Goal: Information Seeking & Learning: Check status

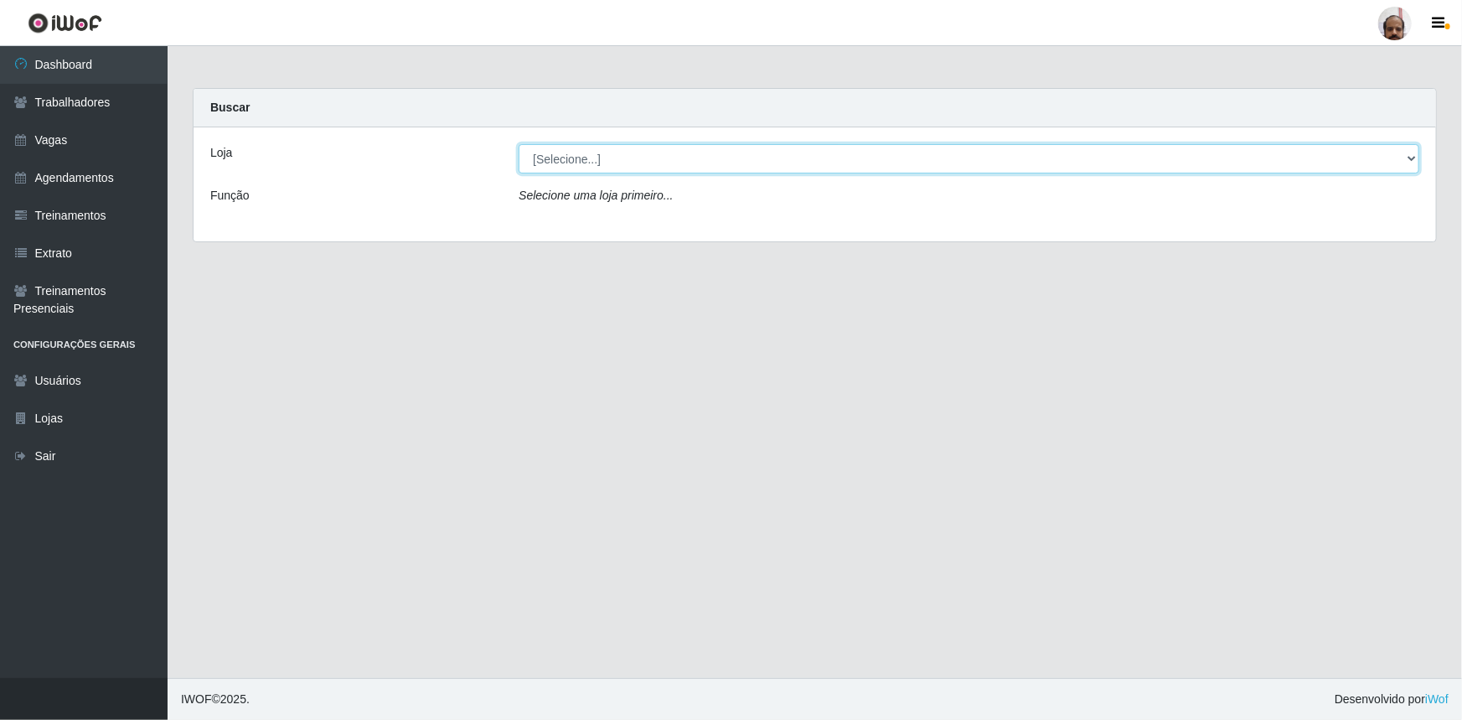
click at [1408, 152] on select "[Selecione...] Mar Vermelho - Loja 05" at bounding box center [969, 158] width 901 height 29
select select "252"
click at [519, 144] on select "[Selecione...] Mar Vermelho - Loja 05" at bounding box center [969, 158] width 901 height 29
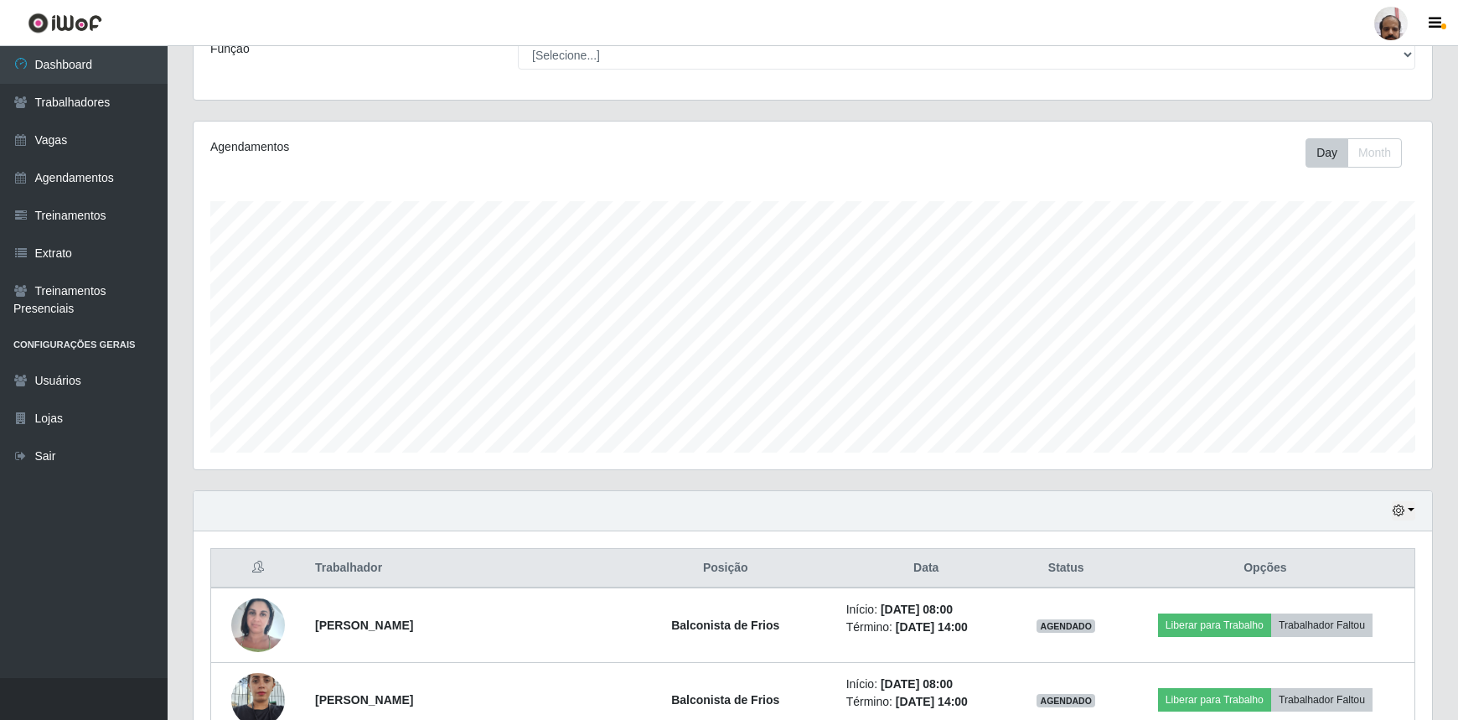
scroll to position [304, 0]
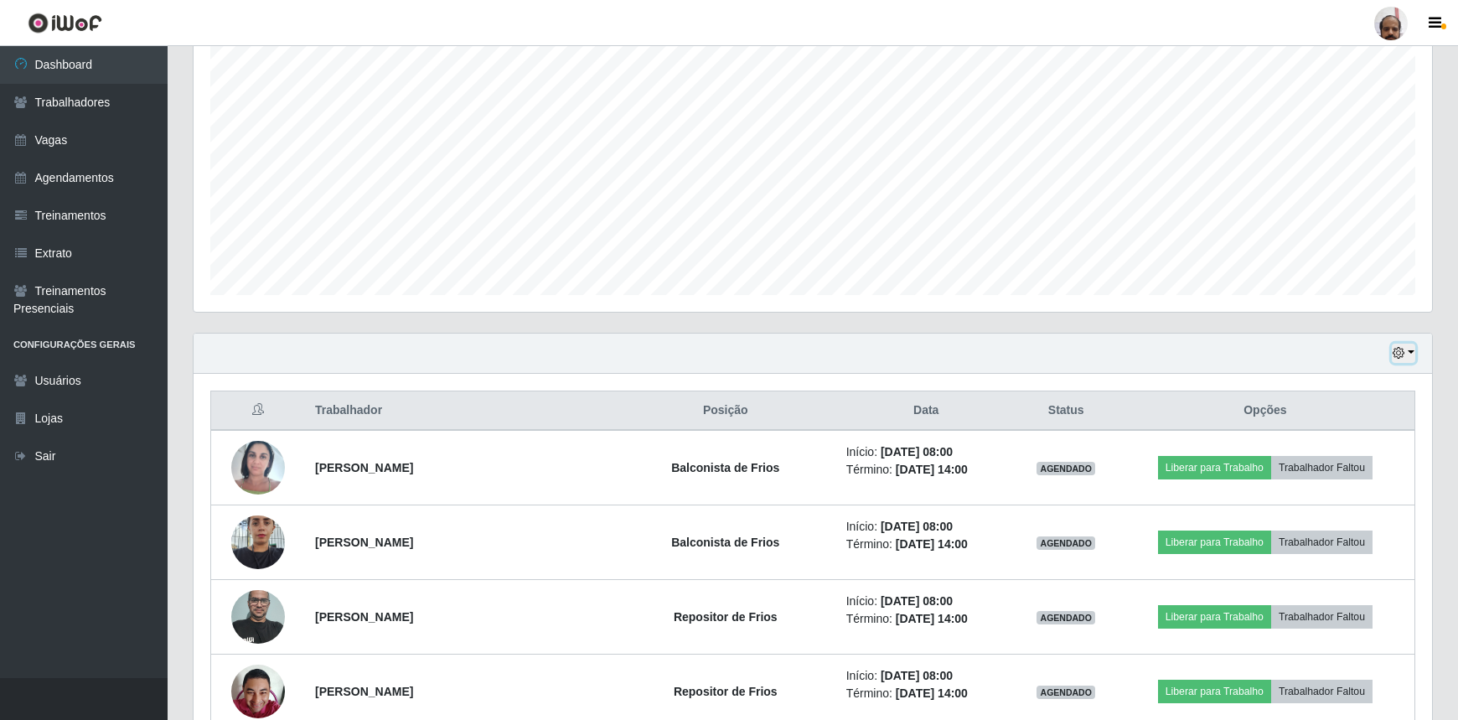
click at [1409, 356] on button "button" at bounding box center [1403, 353] width 23 height 19
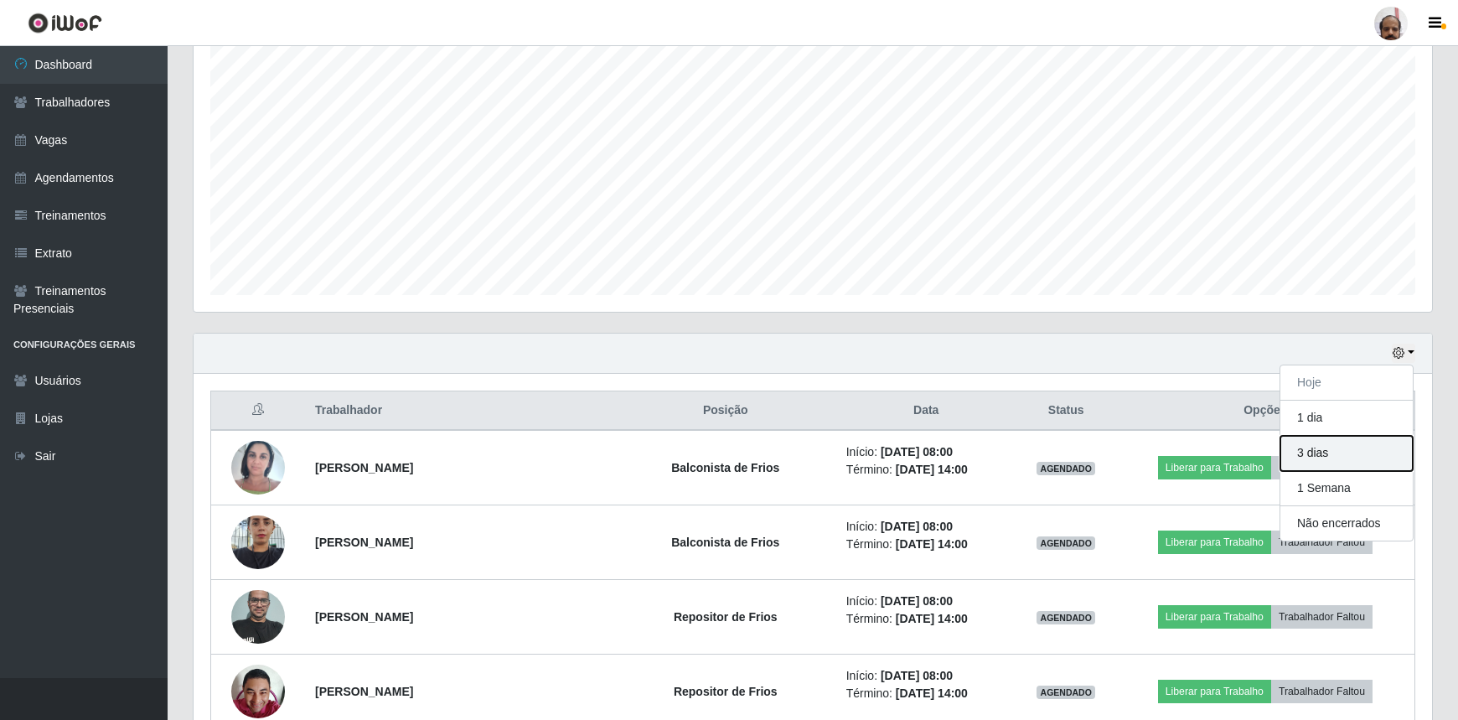
click at [1314, 464] on button "3 dias" at bounding box center [1347, 453] width 132 height 35
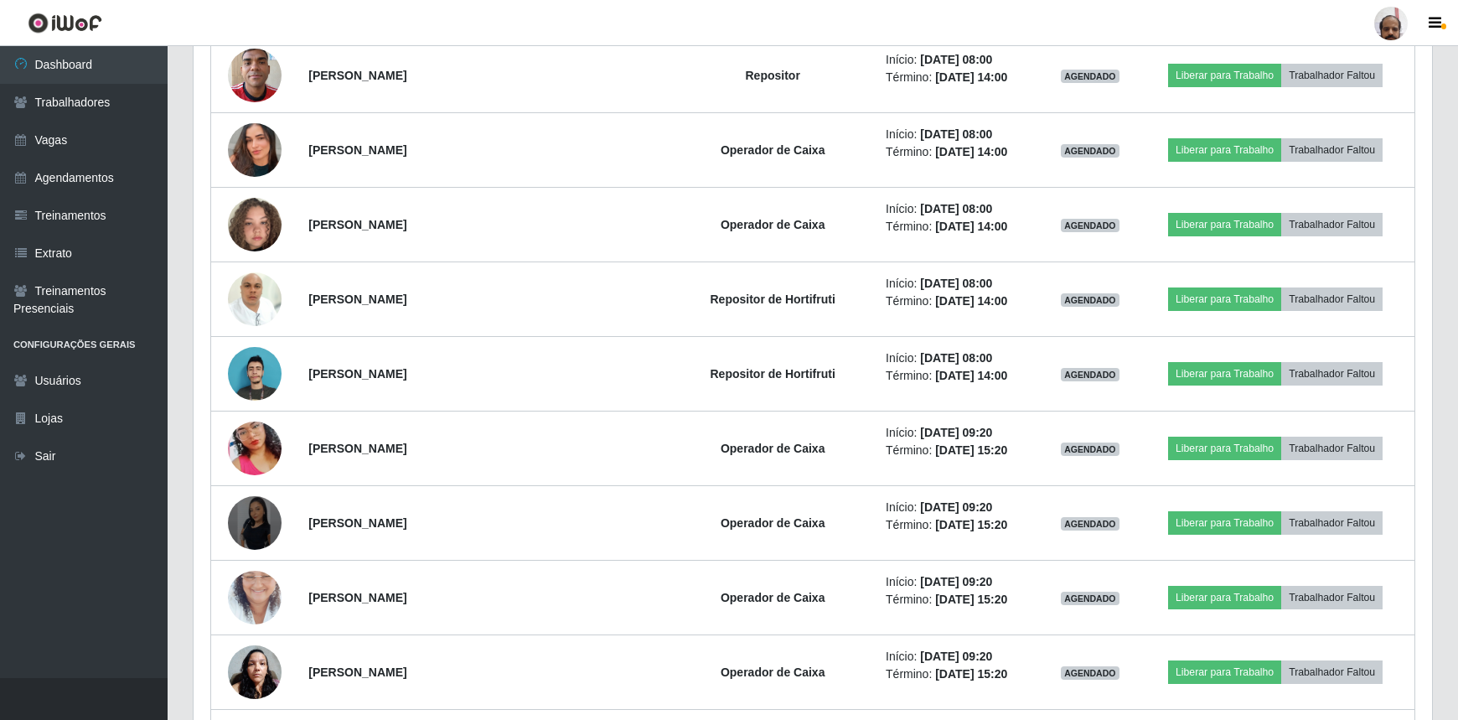
scroll to position [1524, 0]
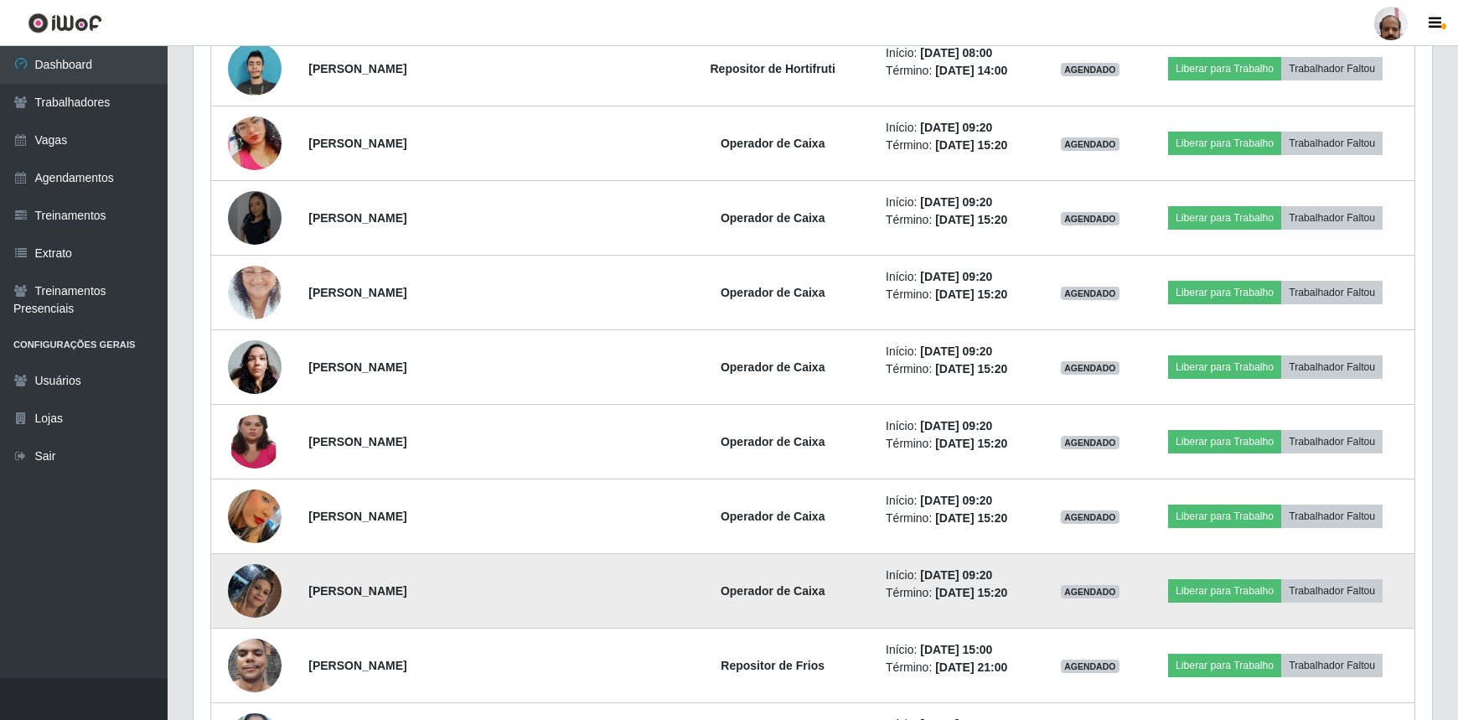
click at [257, 584] on img at bounding box center [255, 591] width 54 height 96
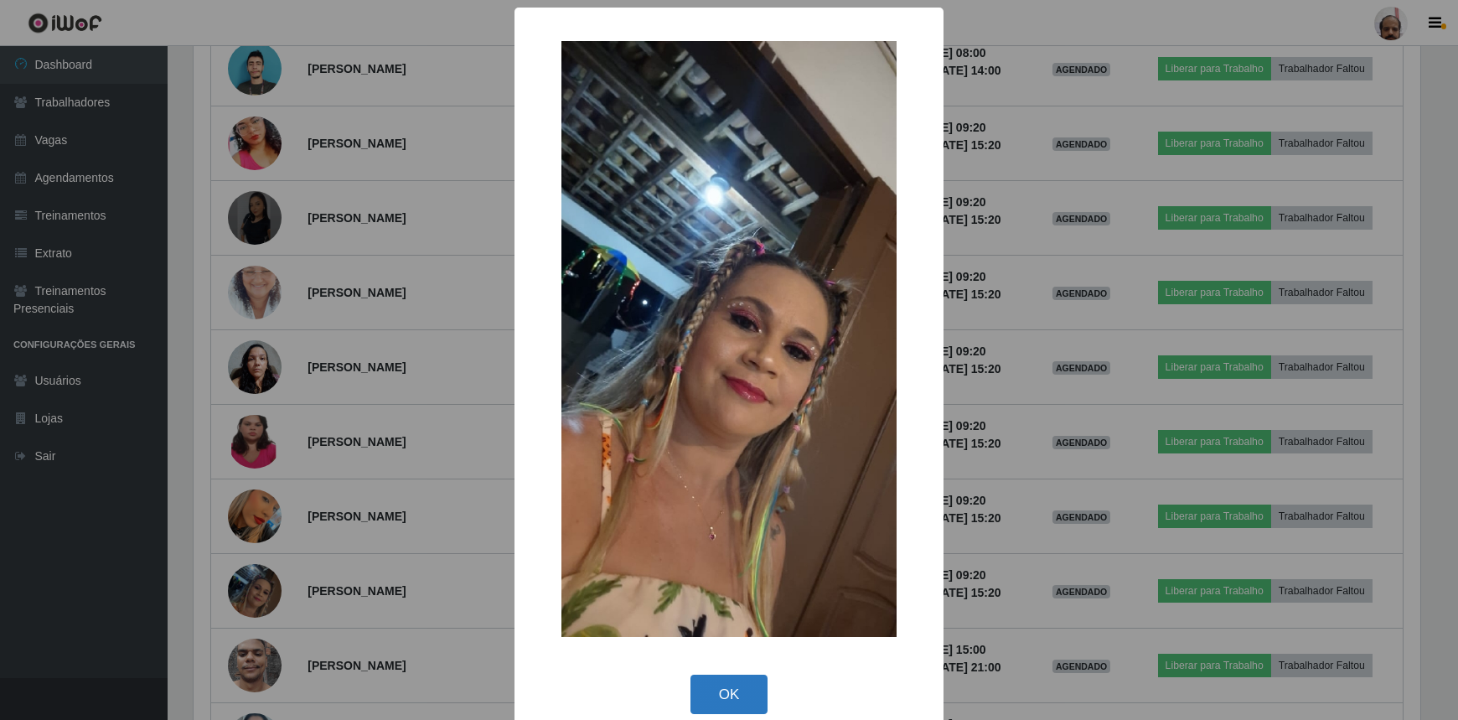
scroll to position [348, 1231]
click at [740, 688] on button "OK" at bounding box center [731, 694] width 78 height 39
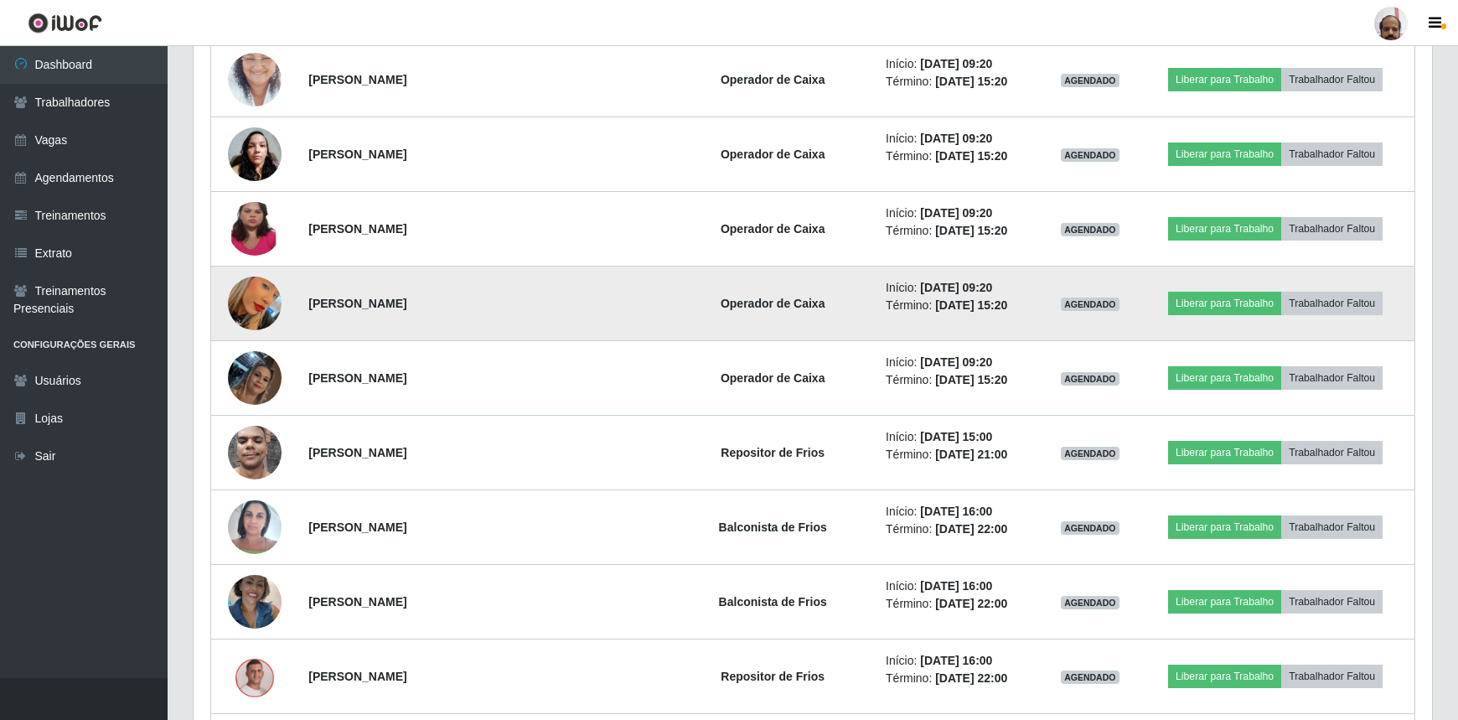
scroll to position [1828, 0]
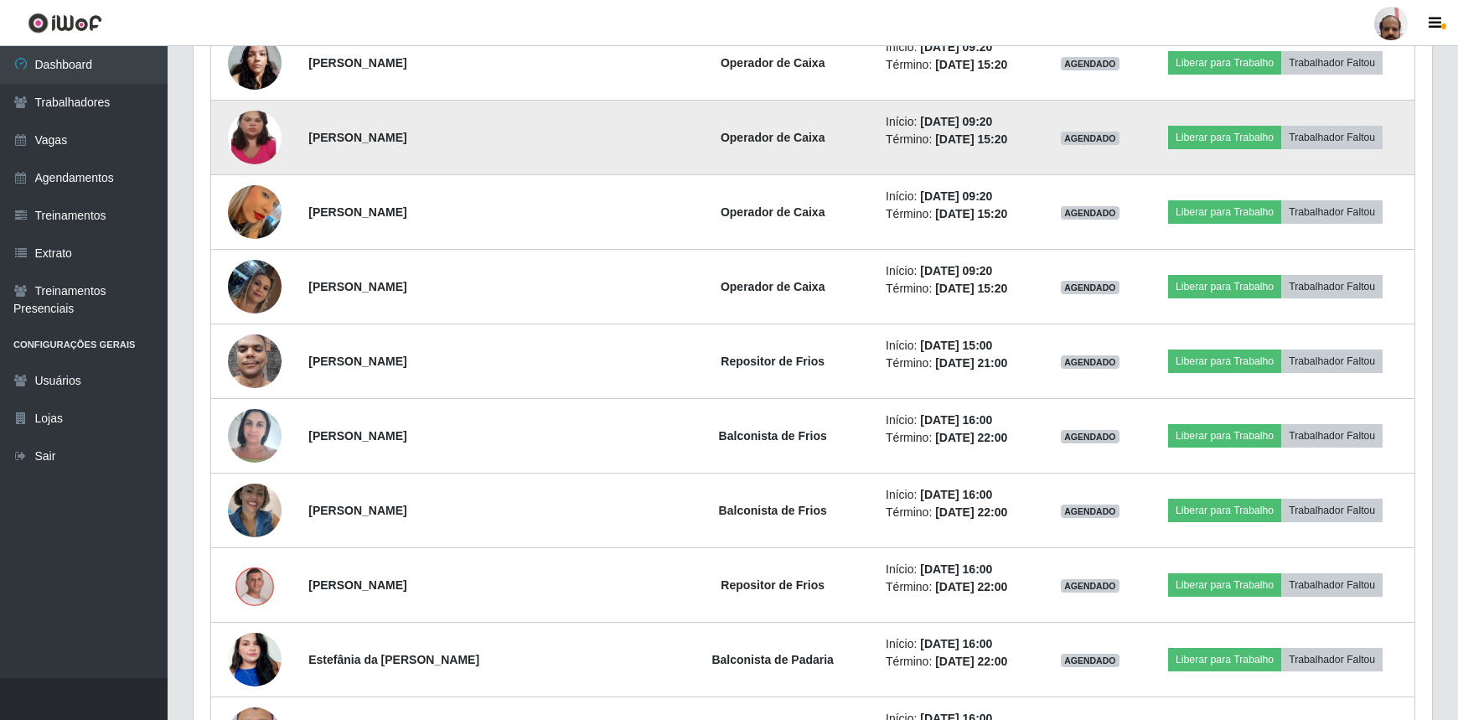
click at [263, 135] on img at bounding box center [255, 137] width 54 height 119
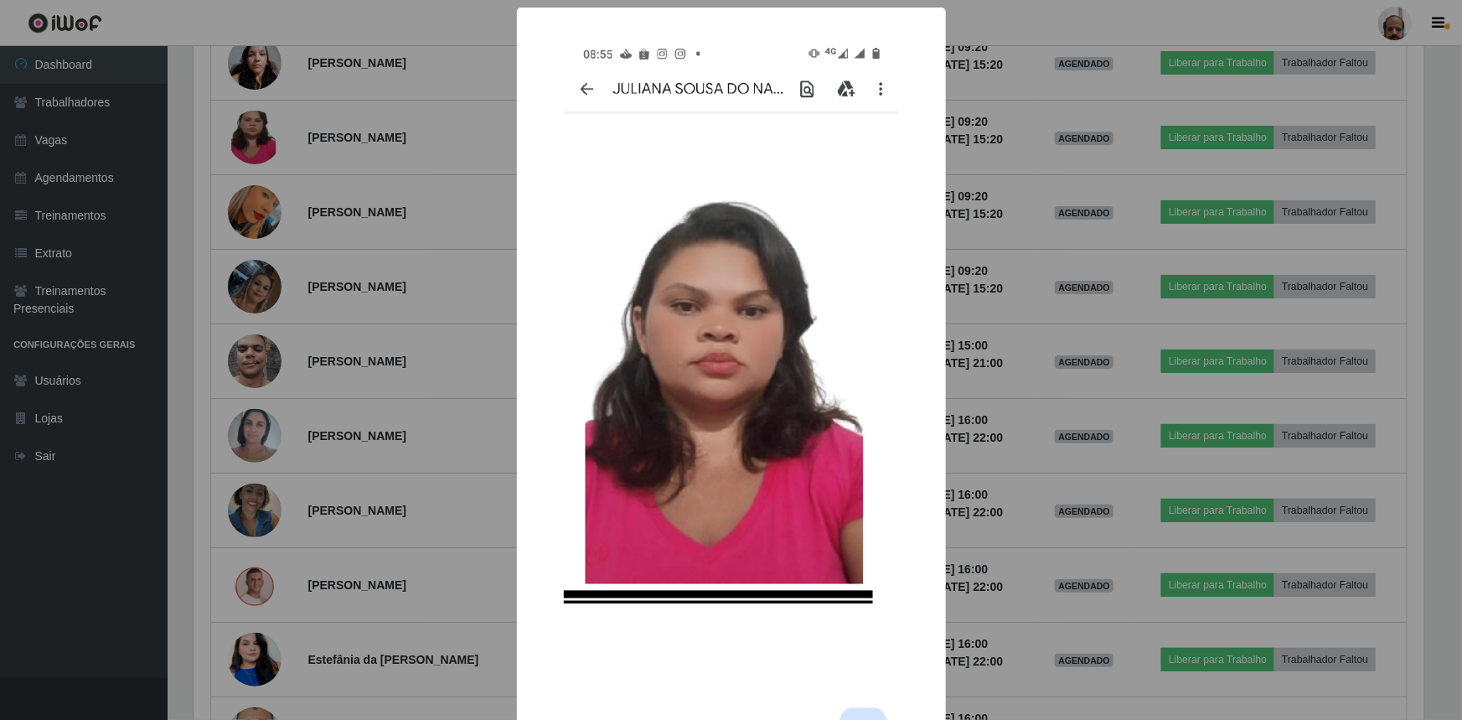
click at [1019, 500] on div "× OK Cancel" at bounding box center [731, 360] width 1462 height 720
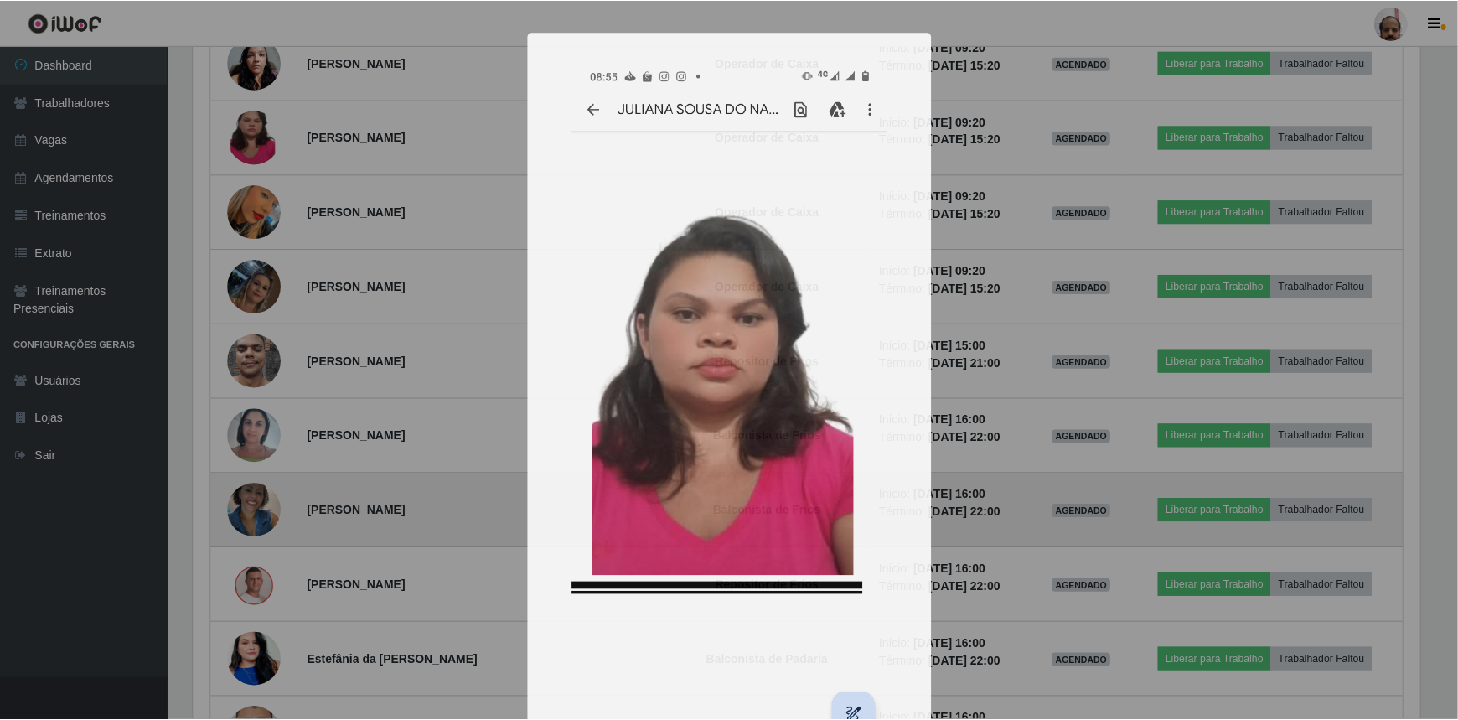
scroll to position [348, 1239]
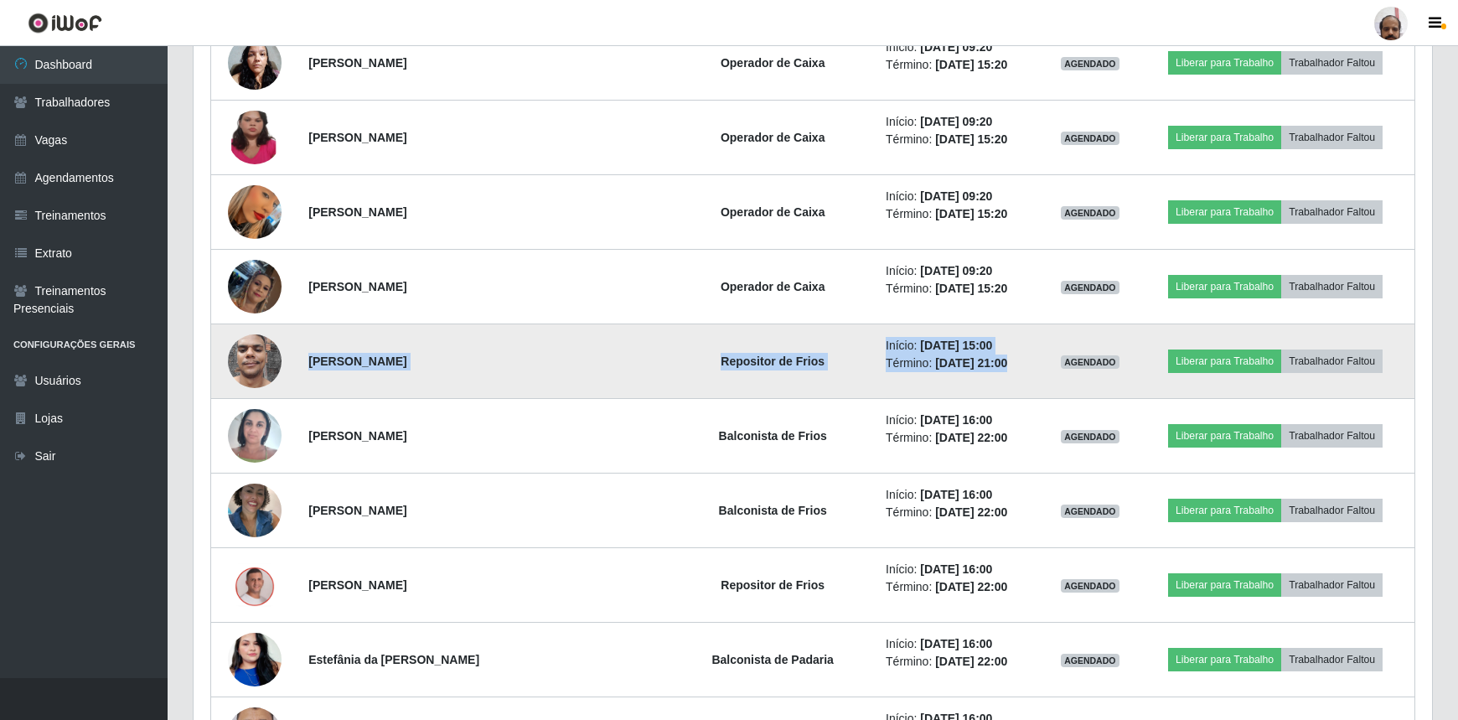
drag, startPoint x: 311, startPoint y: 352, endPoint x: 1106, endPoint y: 344, distance: 795.3
click at [1106, 344] on tr "[PERSON_NAME] Repositor de Frios Início: [DATE] 15:00 Término: [DATE] 21:00 AGE…" at bounding box center [813, 361] width 1204 height 75
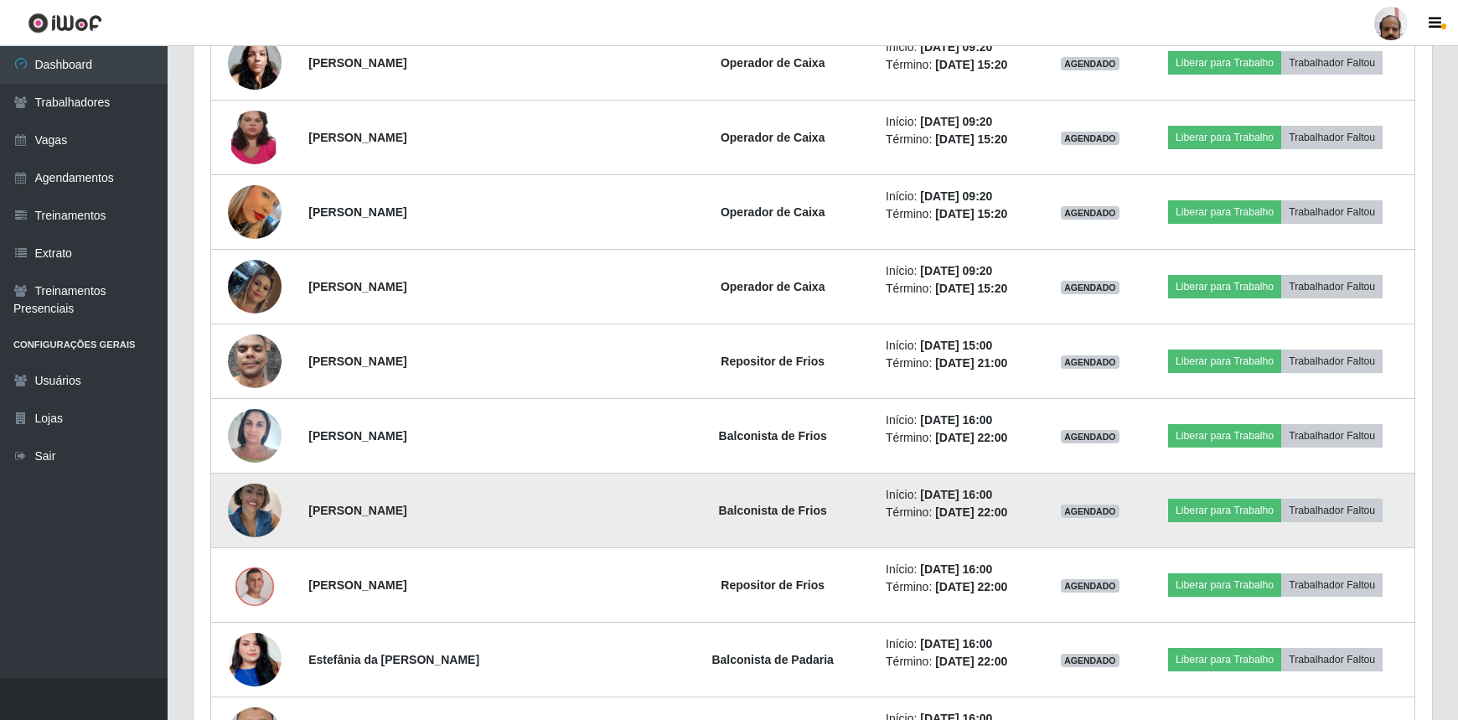
click at [952, 515] on time "[DATE] 22:00" at bounding box center [971, 511] width 72 height 13
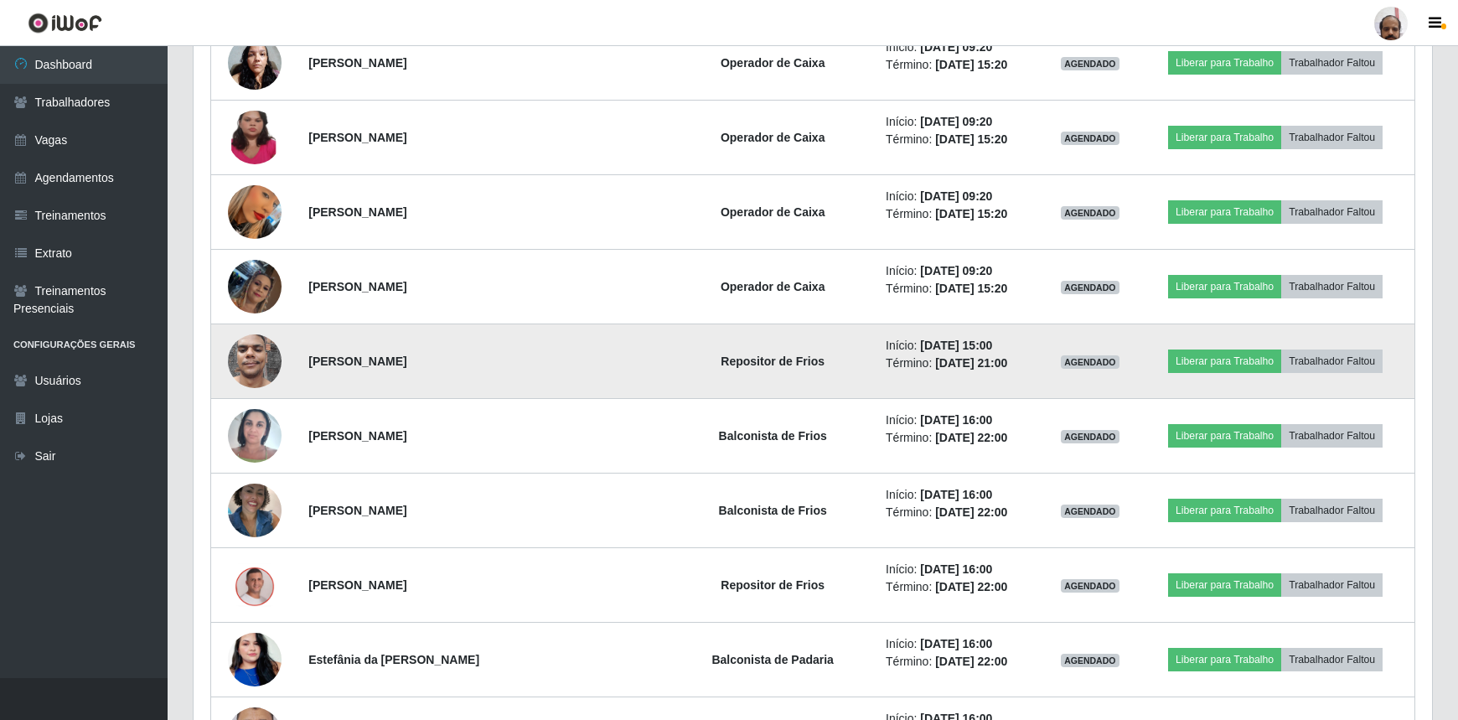
click at [979, 356] on time "[DATE] 21:00" at bounding box center [971, 362] width 72 height 13
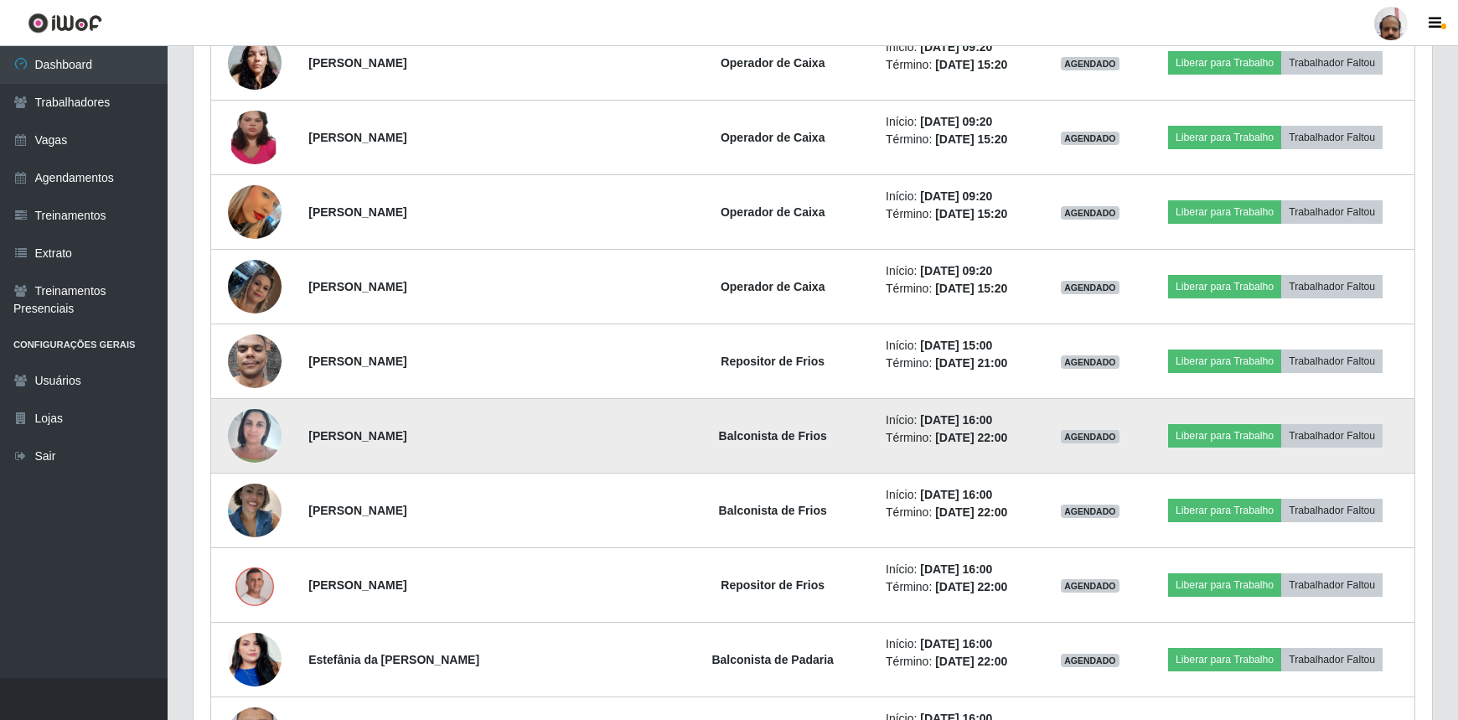
click at [876, 399] on td "Início: [DATE] 16:00 Término: [DATE] 22:00" at bounding box center [960, 436] width 168 height 75
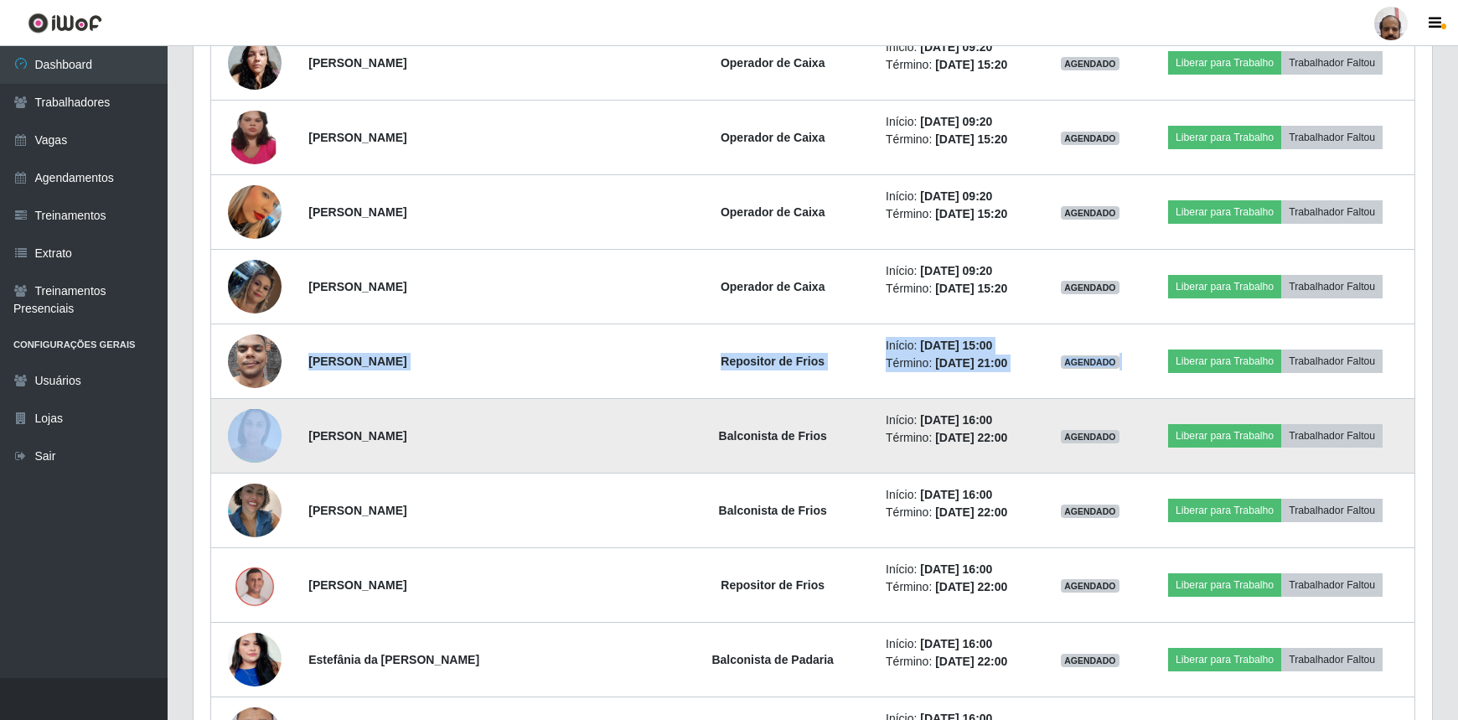
drag, startPoint x: 312, startPoint y: 352, endPoint x: 1120, endPoint y: 395, distance: 809.8
click at [1259, 342] on tr "[PERSON_NAME] Repositor de Frios Início: [DATE] 15:00 Término: [DATE] 21:00 AGE…" at bounding box center [813, 361] width 1204 height 75
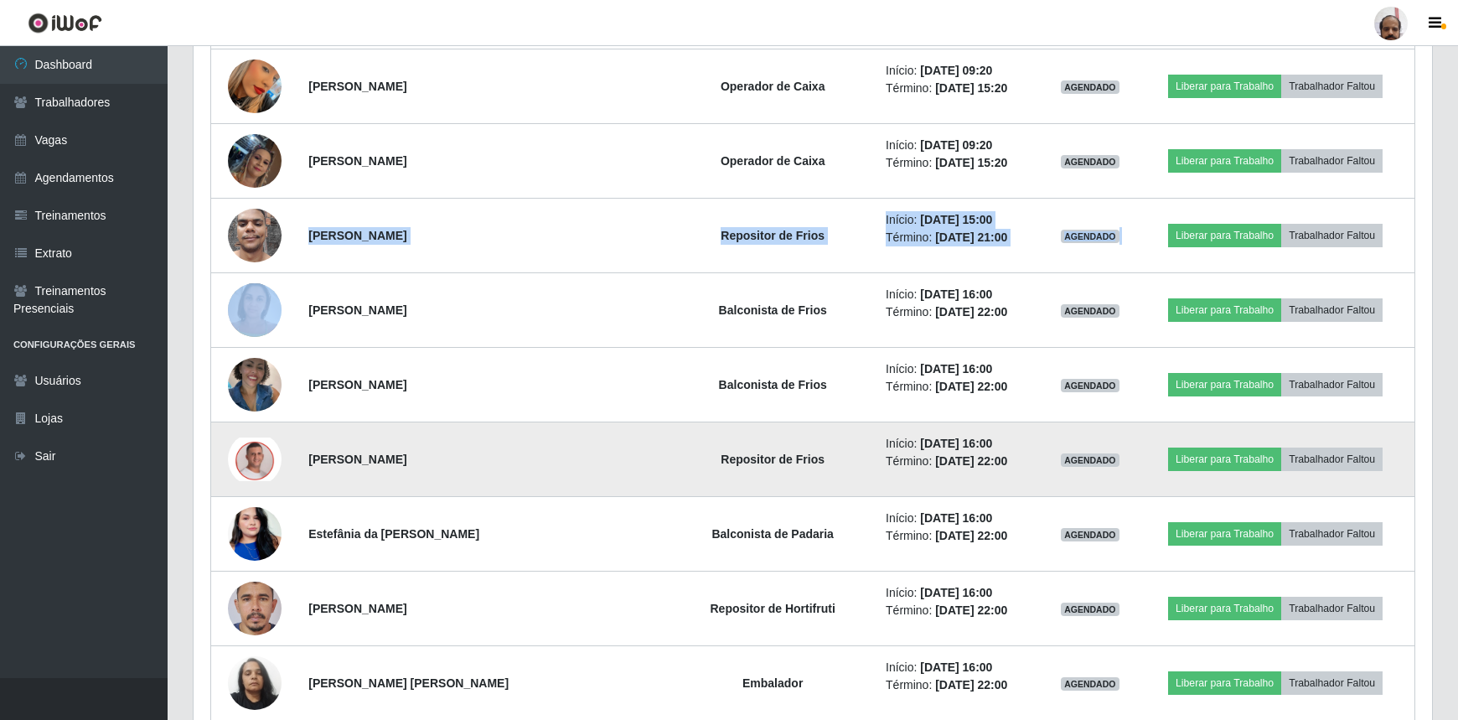
scroll to position [1980, 0]
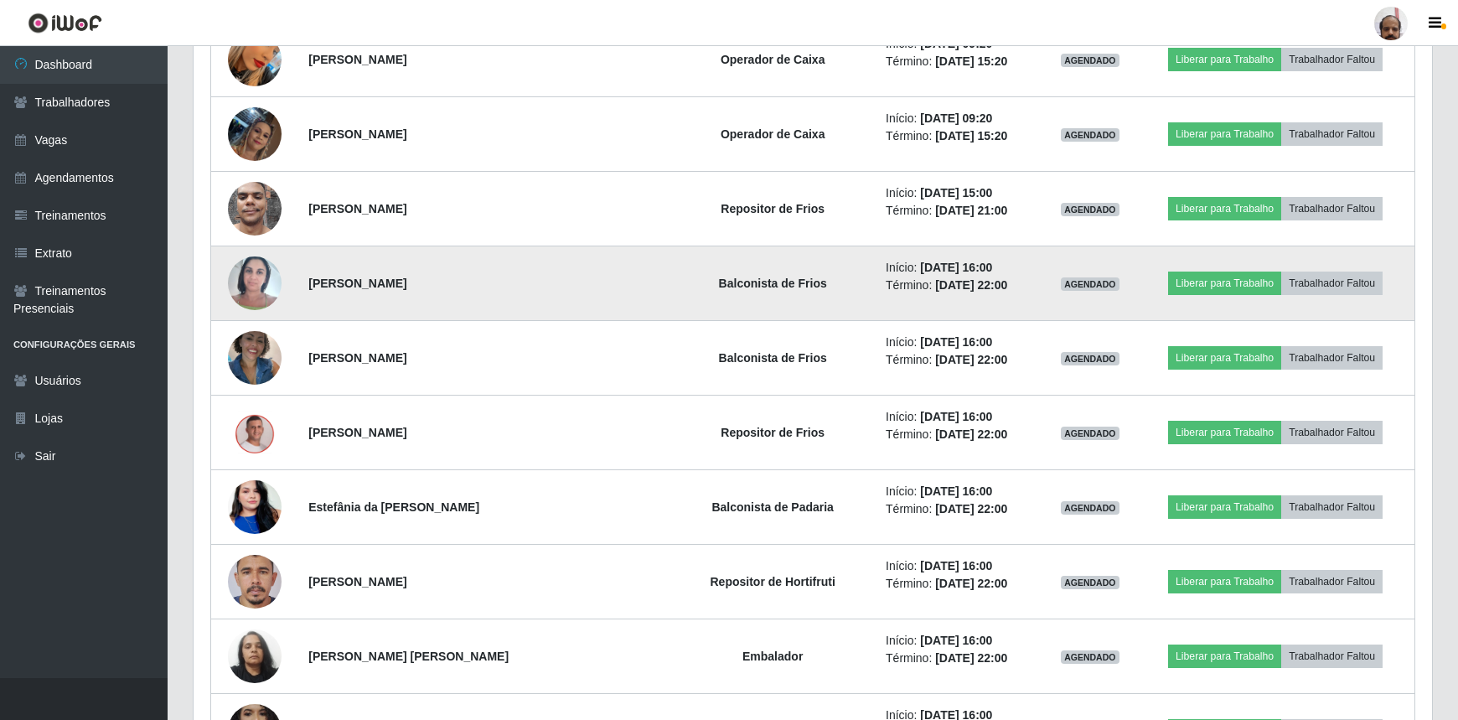
click at [421, 246] on td "[PERSON_NAME]" at bounding box center [483, 283] width 371 height 75
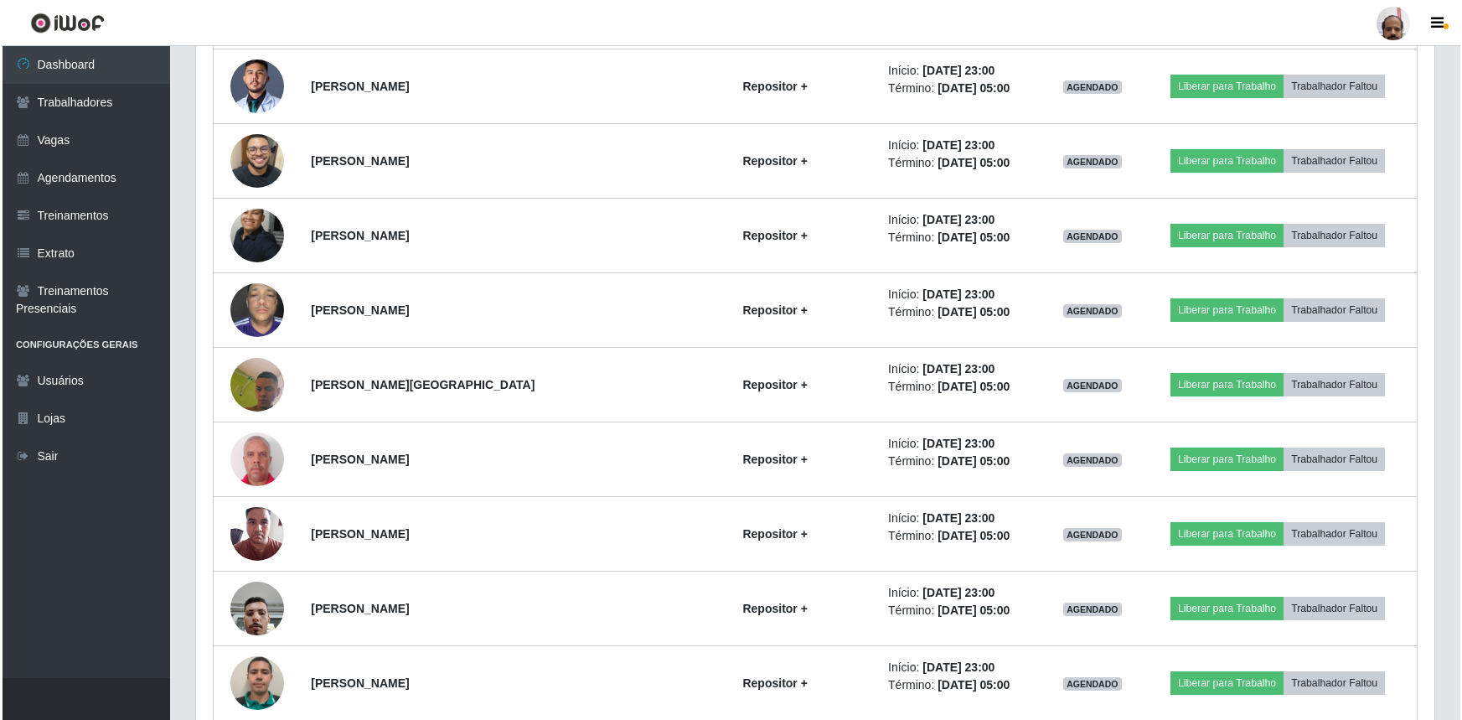
scroll to position [4342, 0]
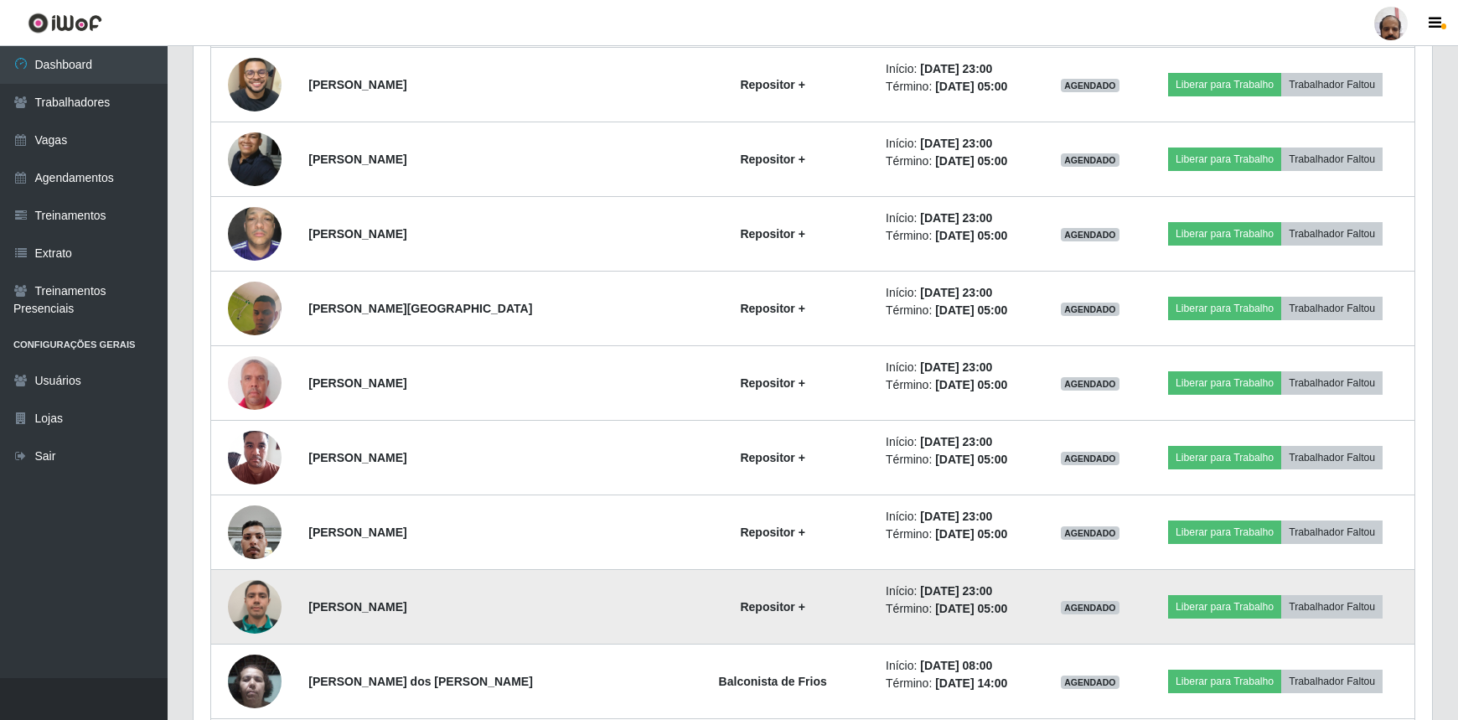
click at [261, 596] on img at bounding box center [255, 607] width 54 height 54
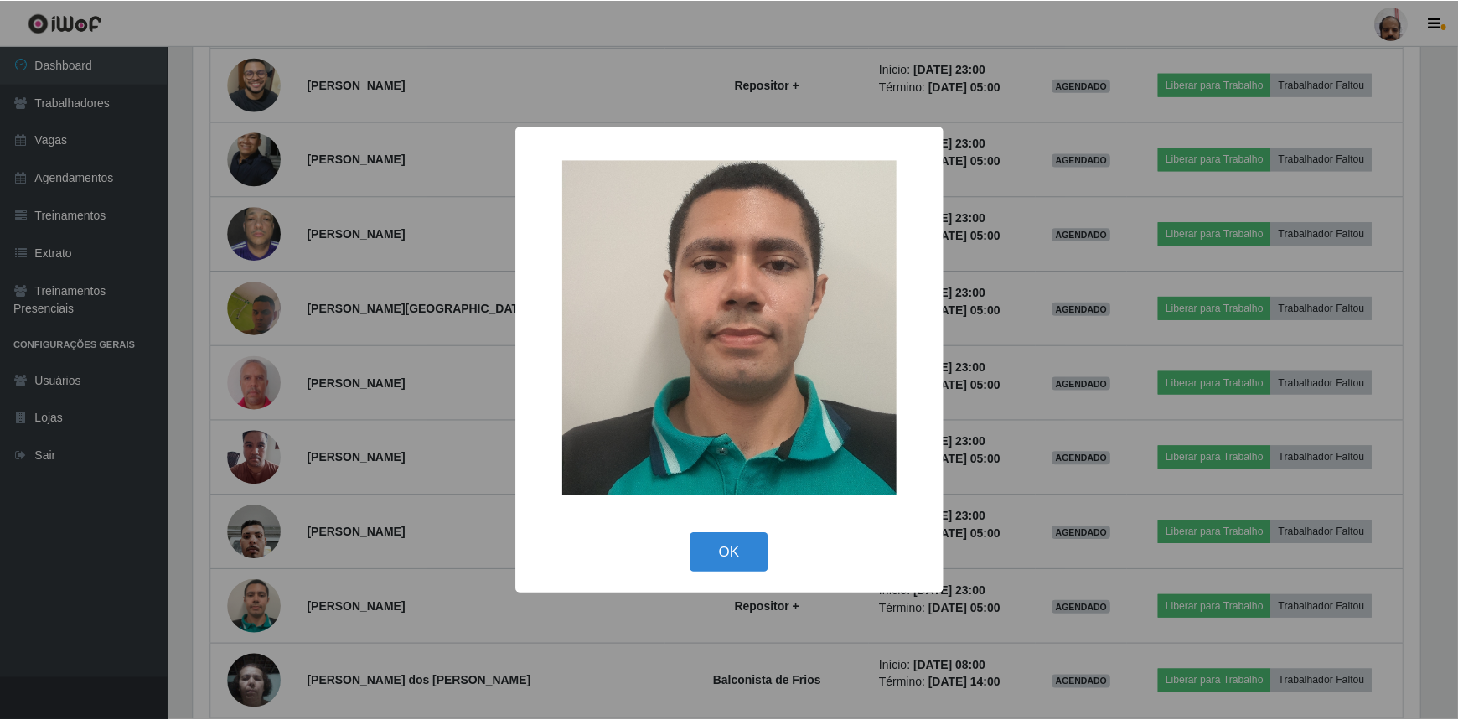
scroll to position [348, 1231]
click at [739, 553] on button "OK" at bounding box center [731, 552] width 78 height 39
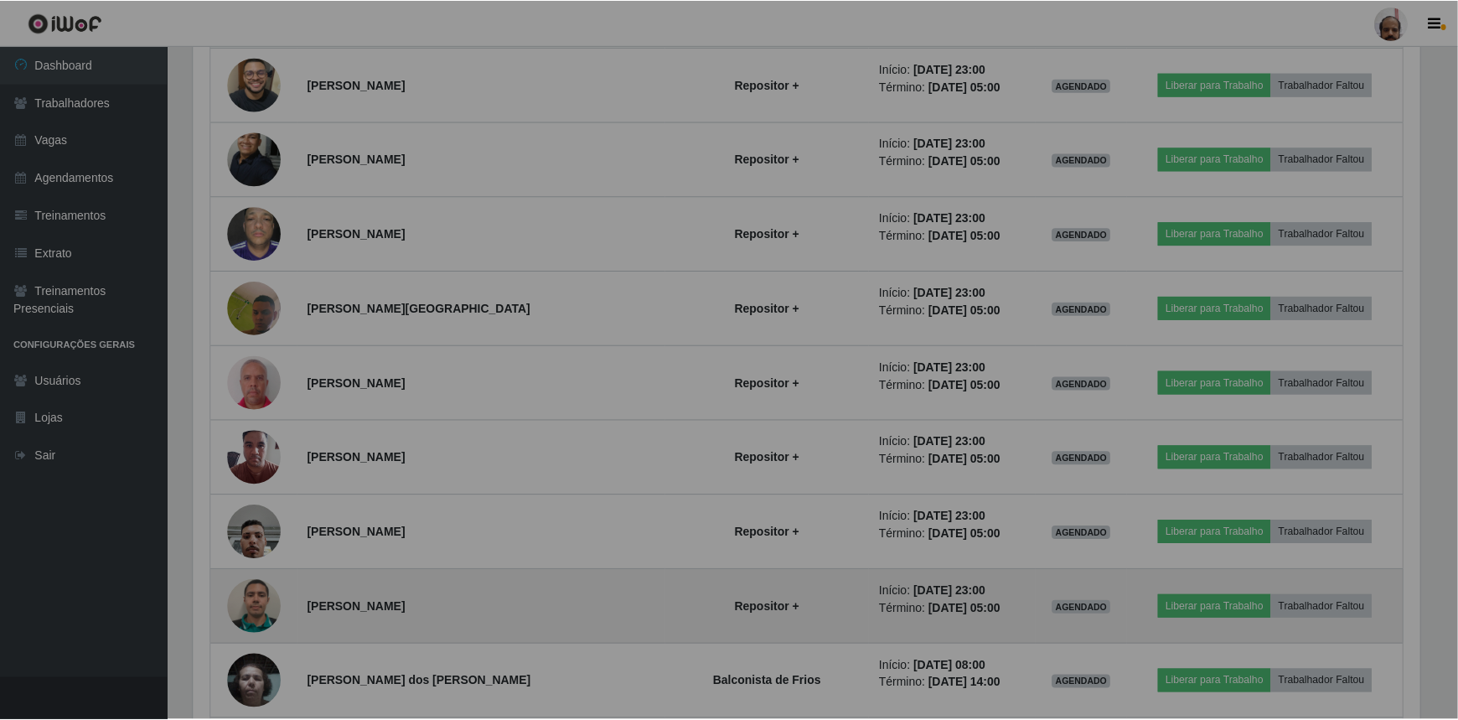
scroll to position [348, 1239]
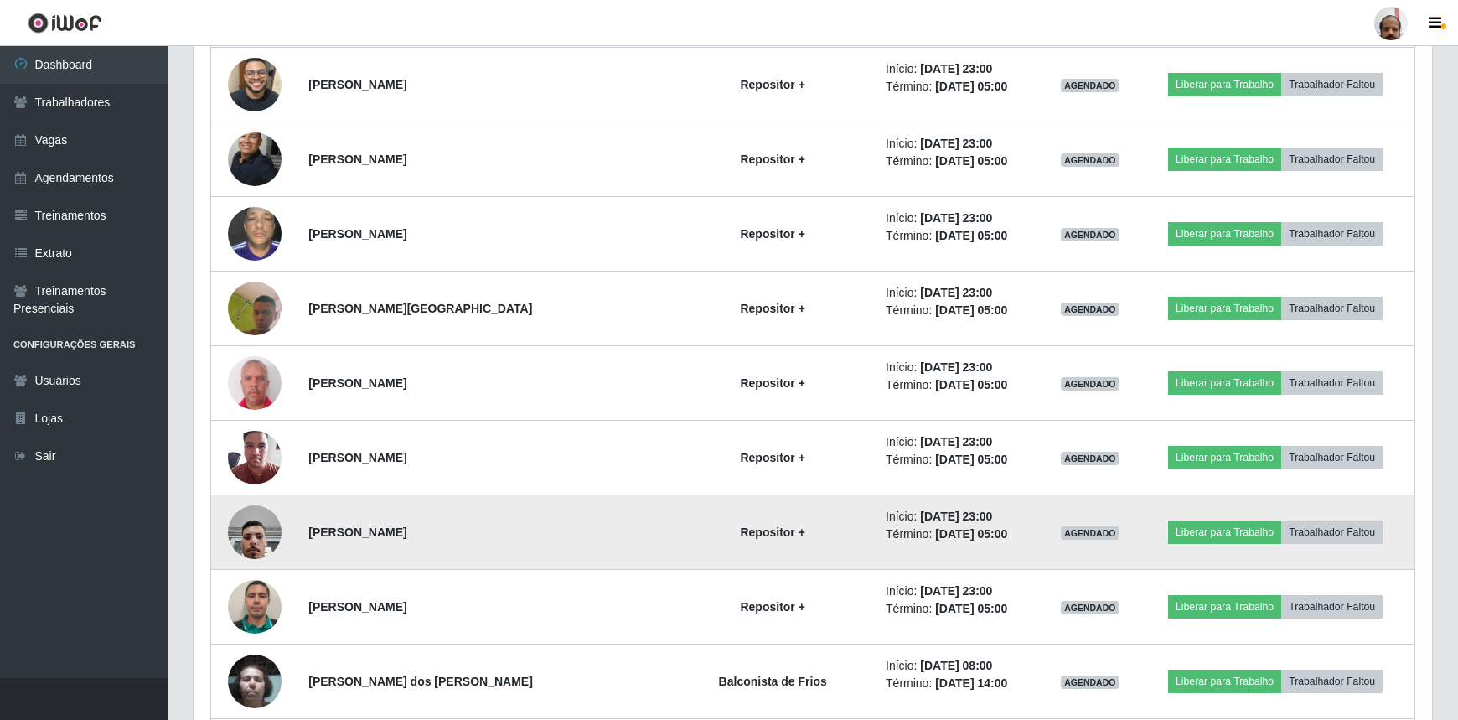
click at [264, 528] on img at bounding box center [255, 531] width 54 height 71
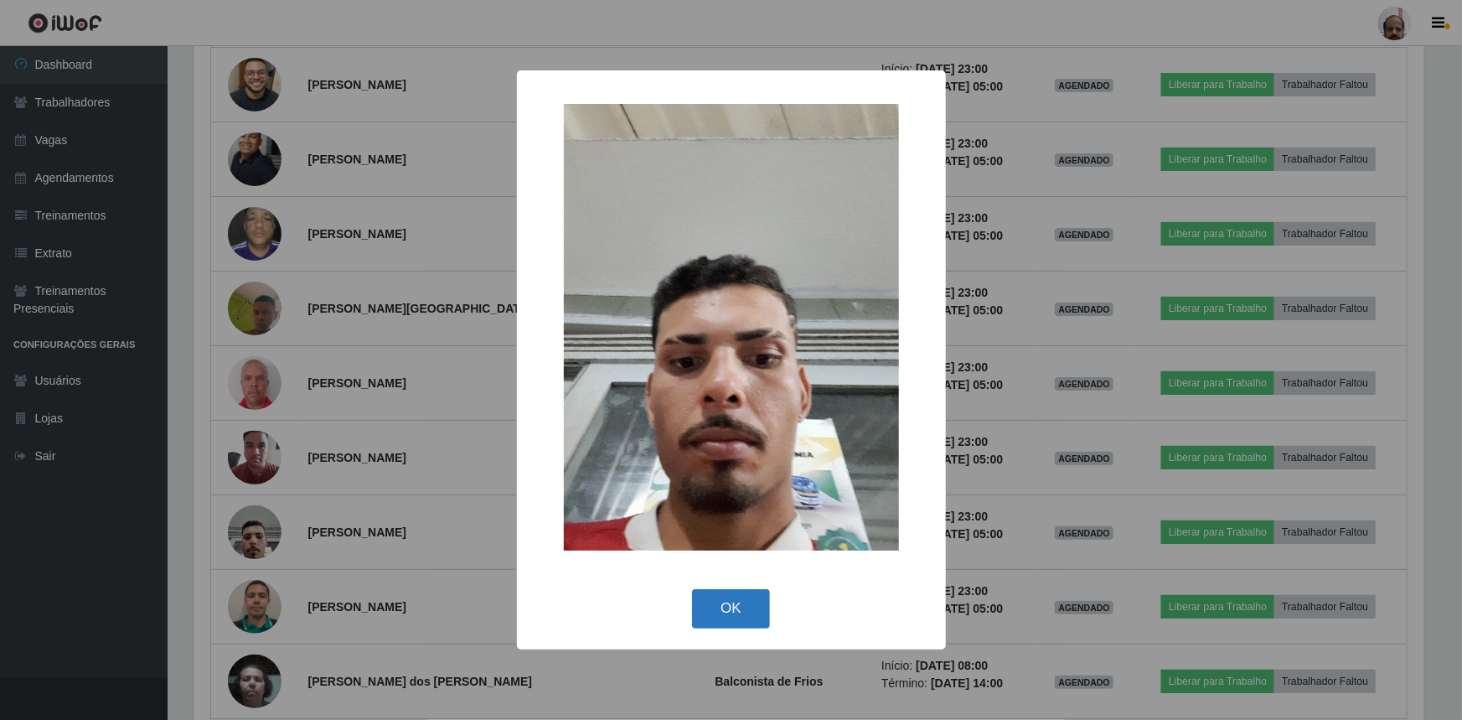
click at [727, 595] on button "OK" at bounding box center [731, 608] width 78 height 39
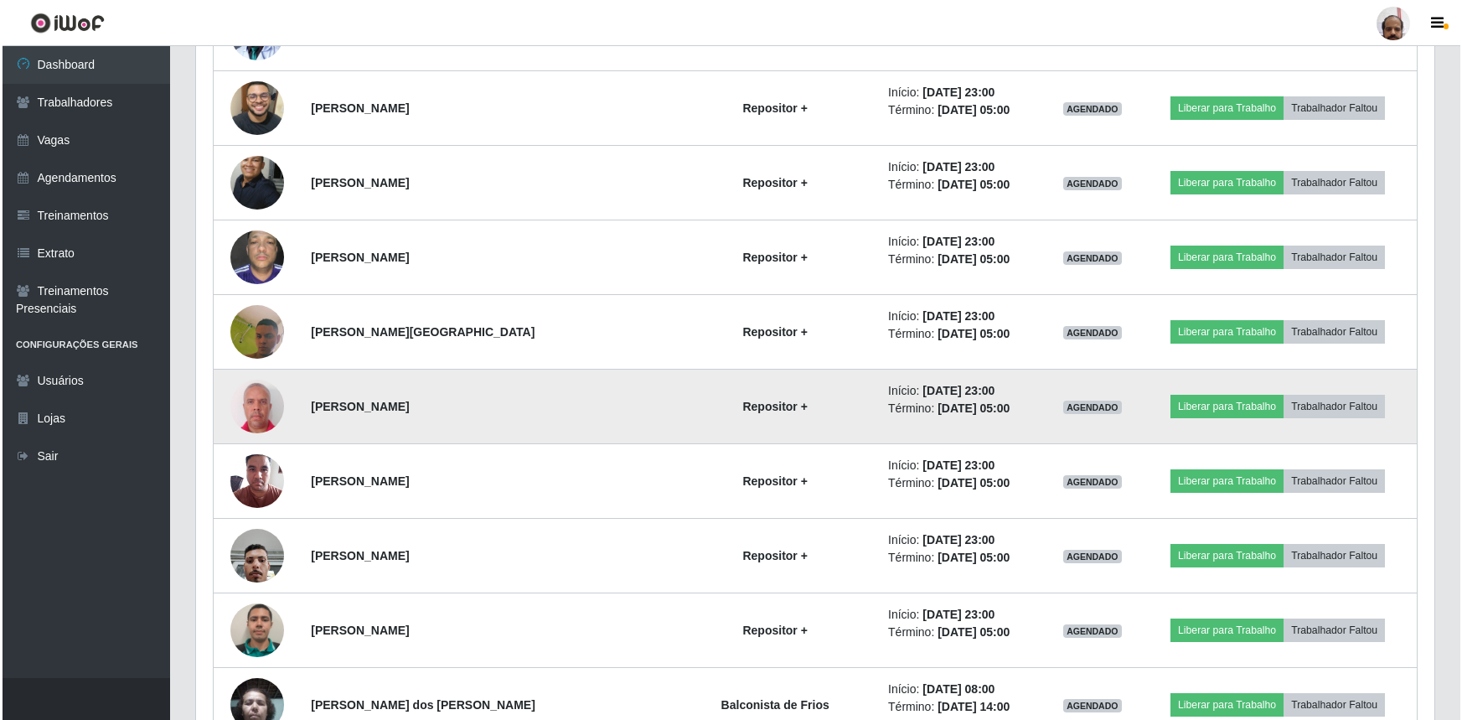
scroll to position [4342, 0]
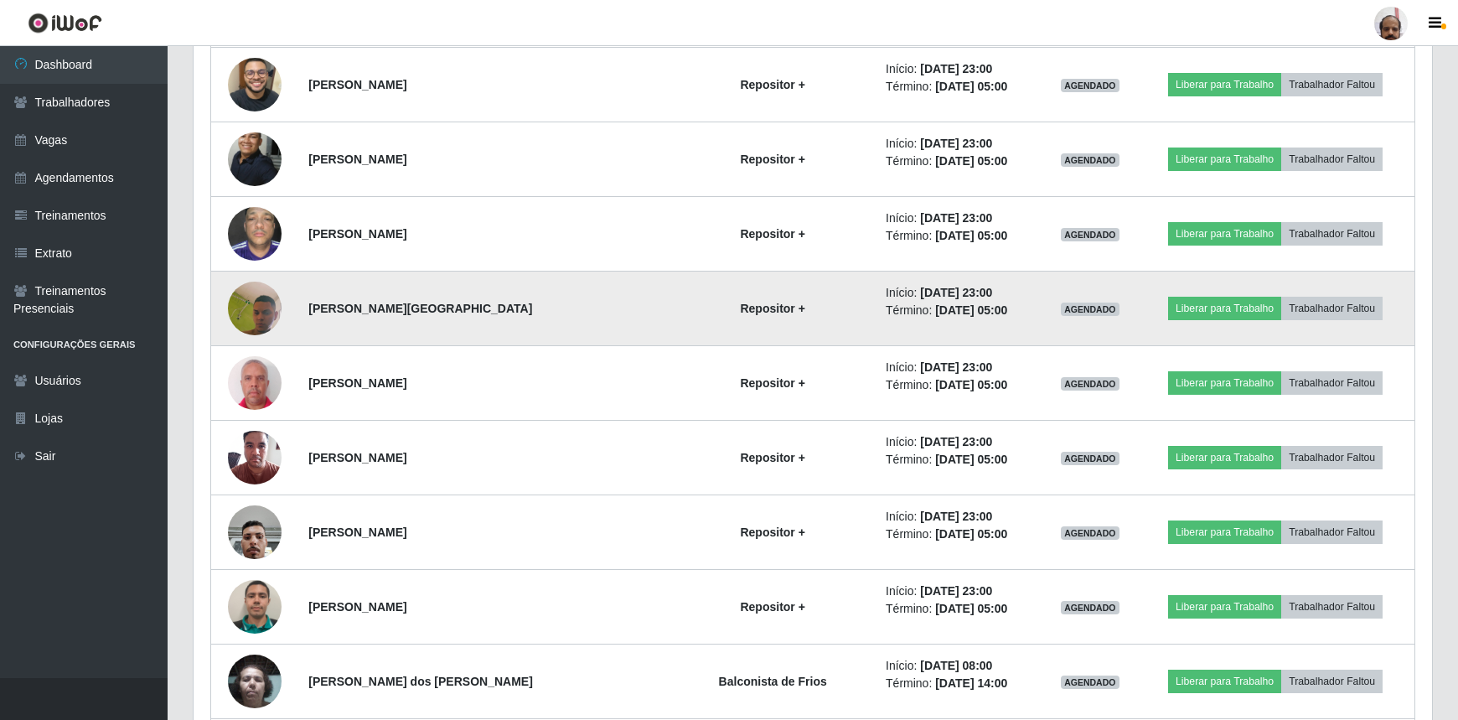
click at [264, 300] on img at bounding box center [255, 309] width 54 height 120
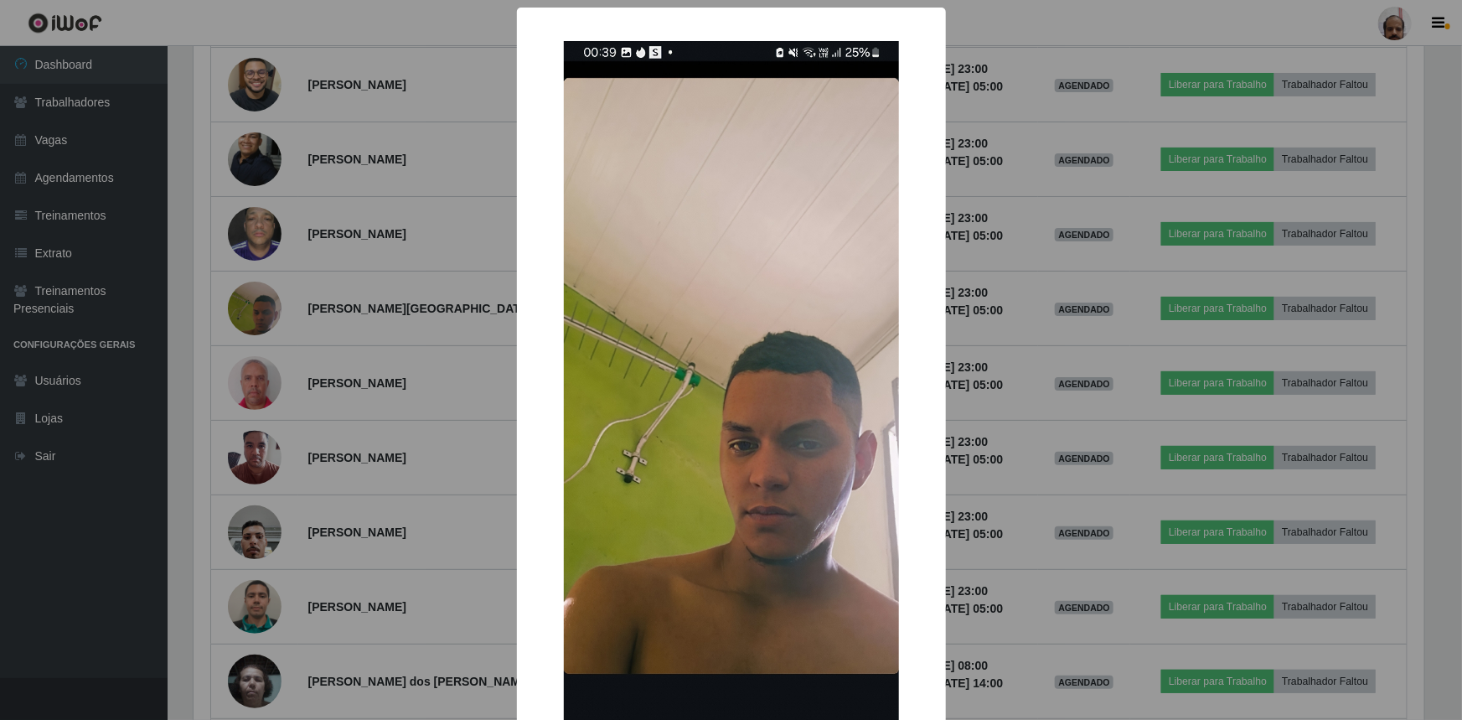
click at [1019, 592] on div "× OK Cancel" at bounding box center [731, 360] width 1462 height 720
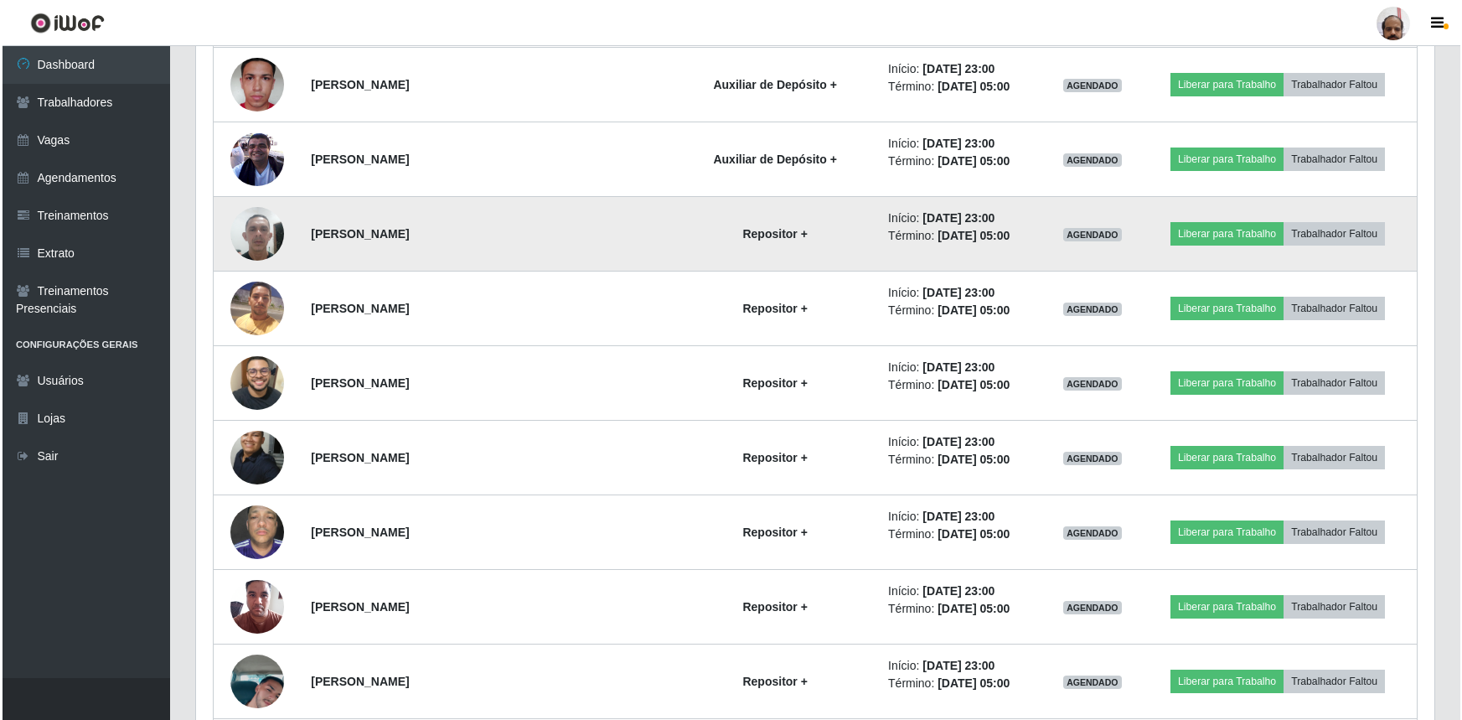
scroll to position [8152, 0]
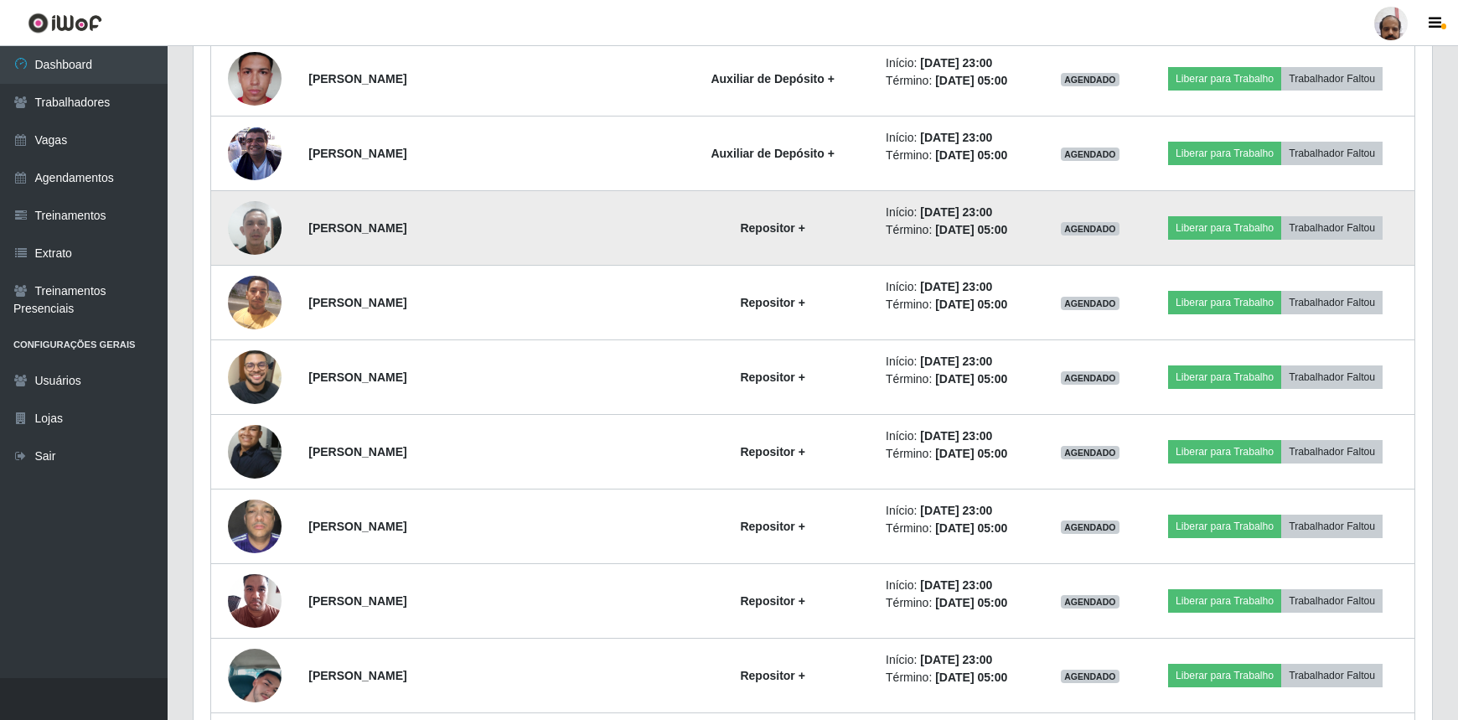
click at [270, 212] on img at bounding box center [255, 227] width 54 height 71
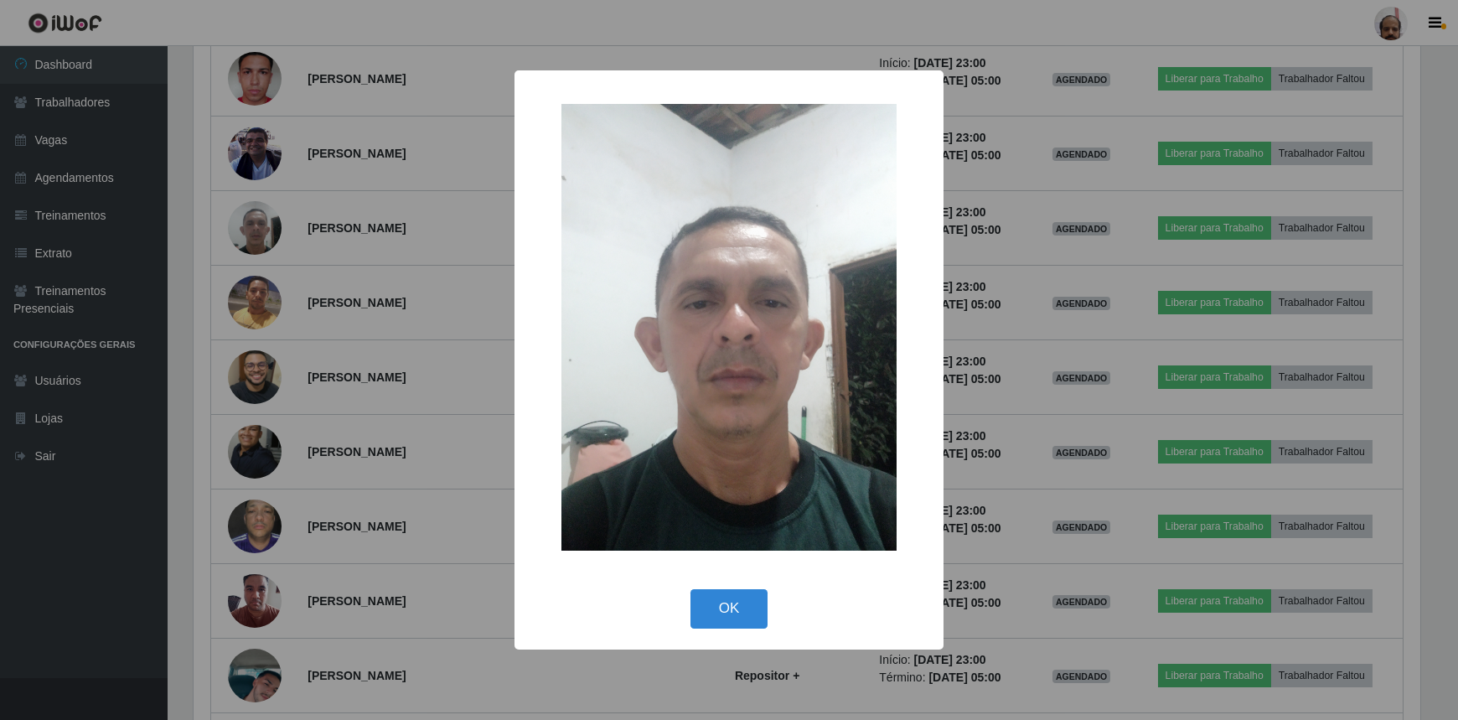
scroll to position [348, 1231]
click at [748, 608] on button "OK" at bounding box center [731, 608] width 78 height 39
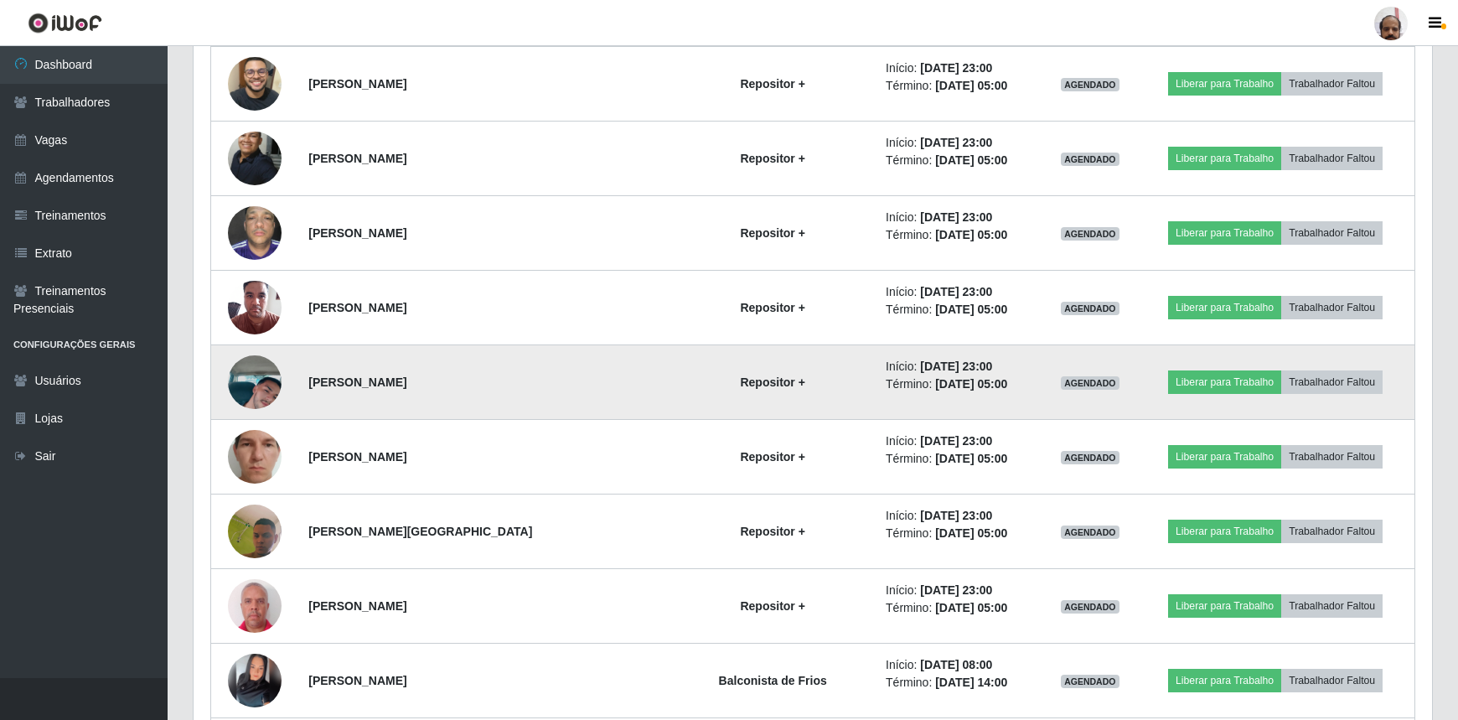
scroll to position [8456, 0]
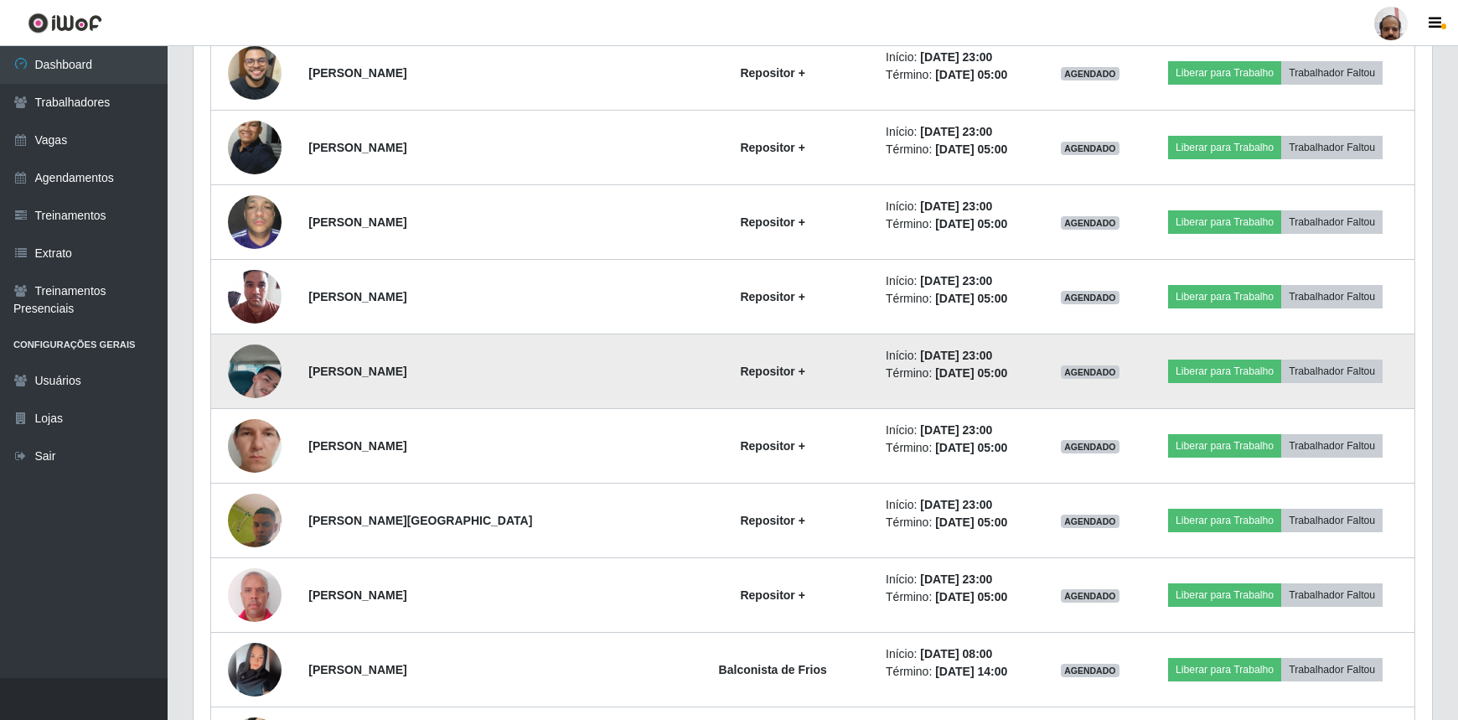
click at [252, 346] on img at bounding box center [255, 371] width 54 height 96
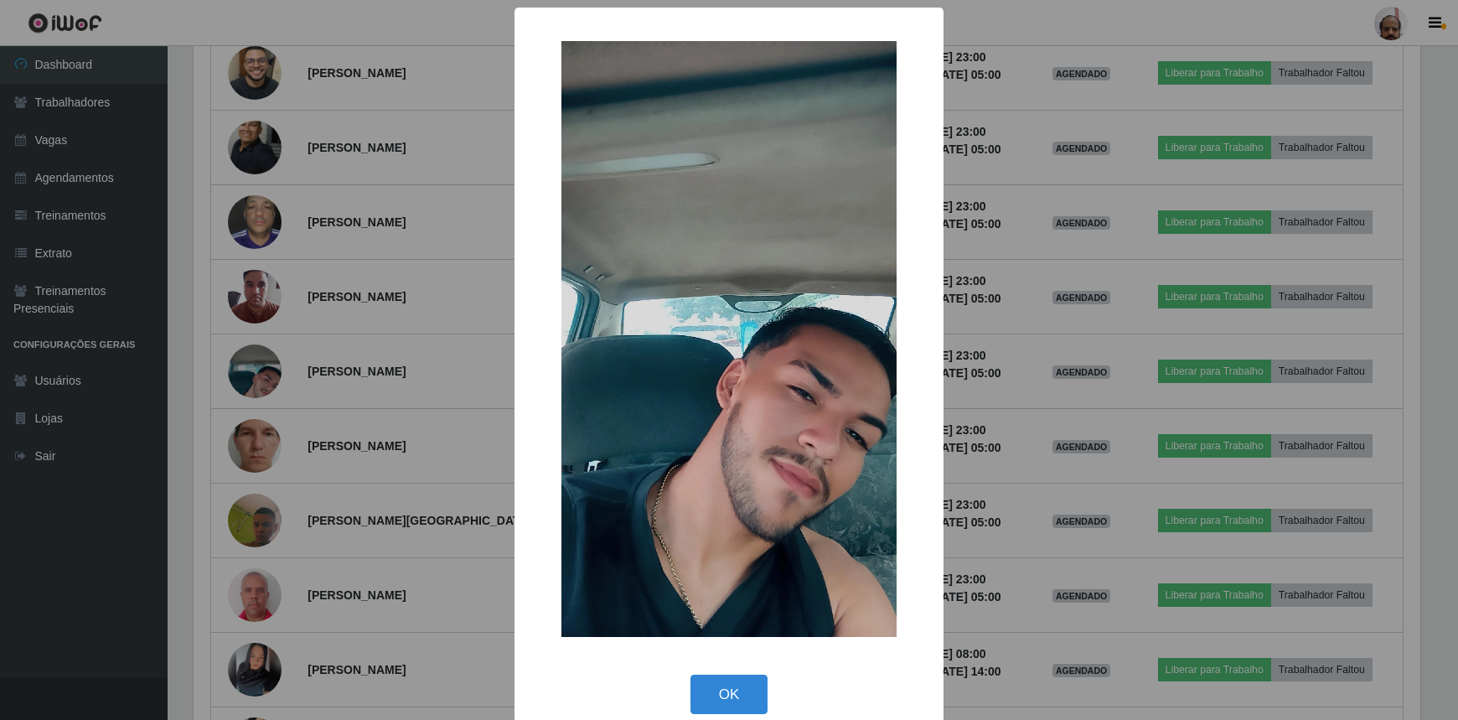
scroll to position [348, 1231]
click at [965, 525] on div "× OK Cancel" at bounding box center [731, 360] width 1462 height 720
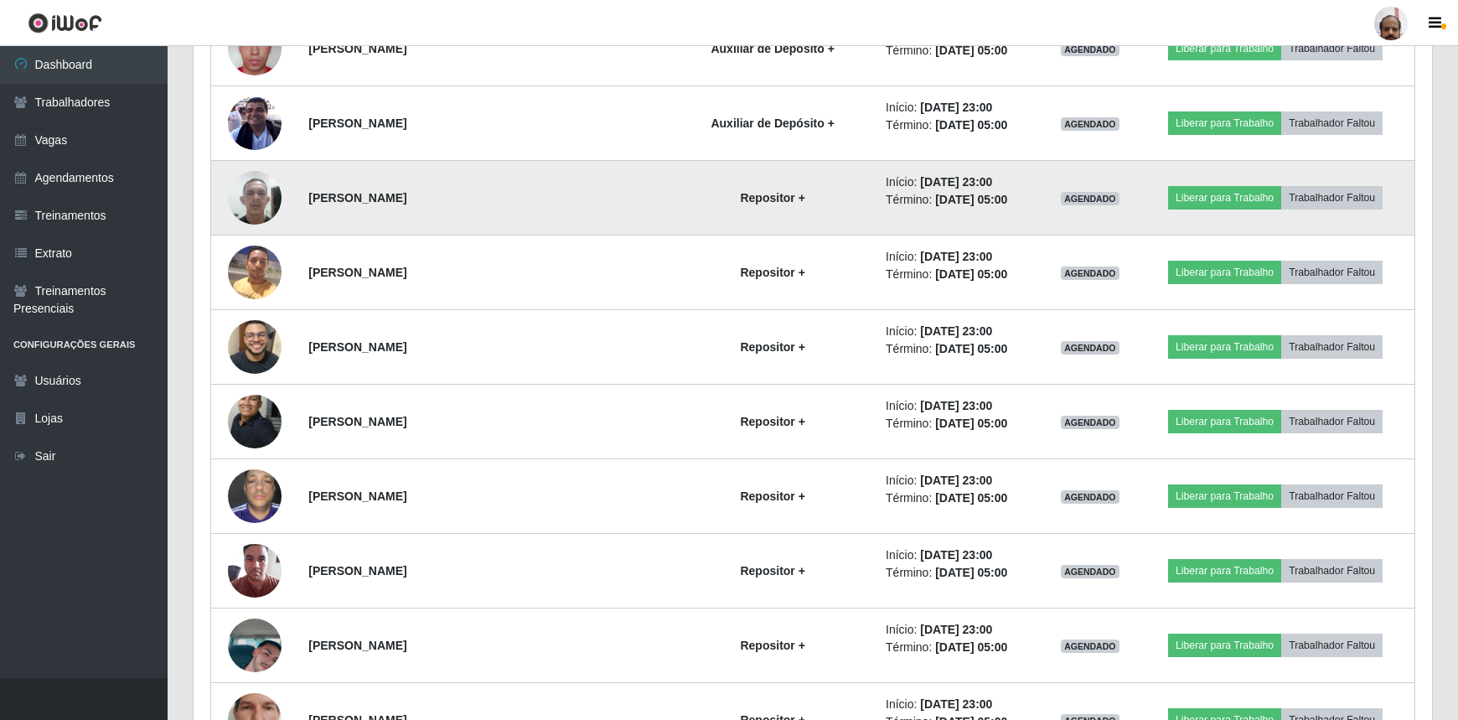
scroll to position [8152, 0]
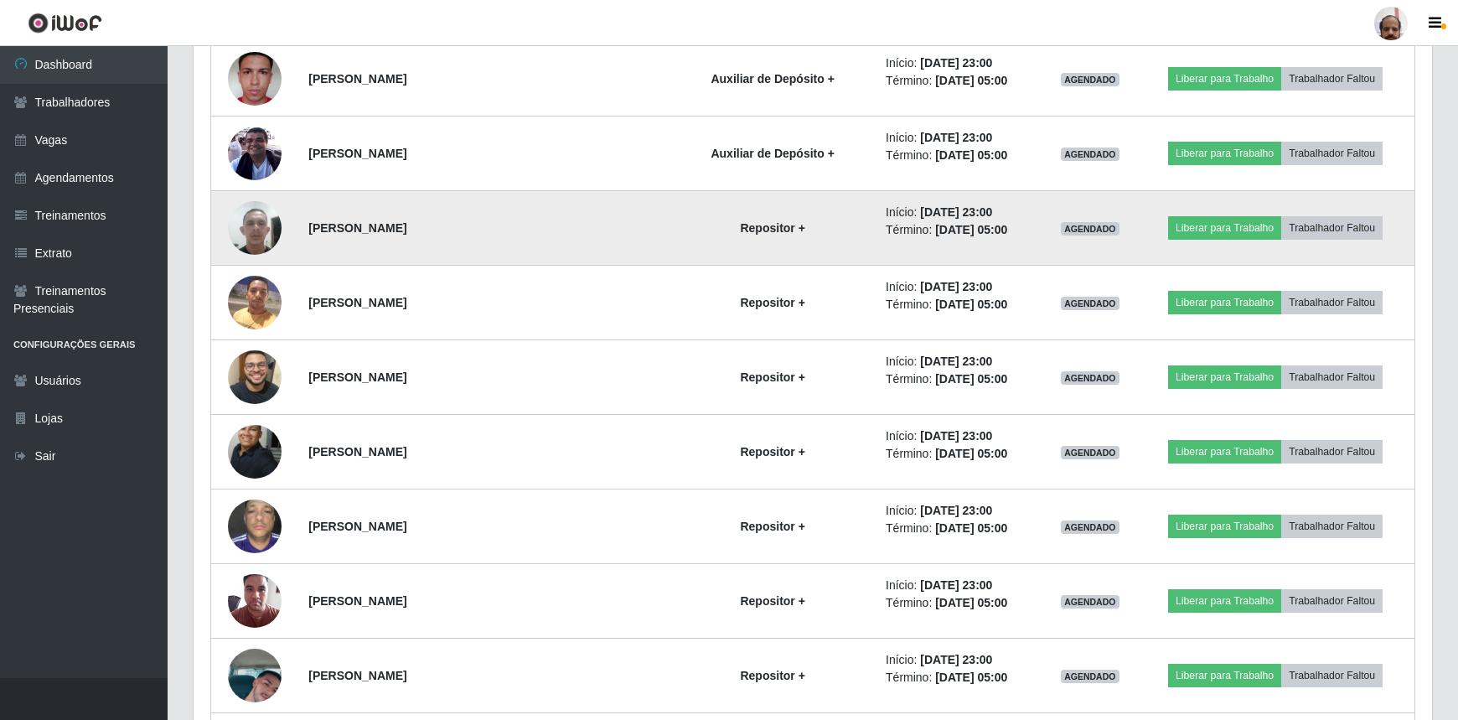
click at [262, 222] on img at bounding box center [255, 227] width 54 height 71
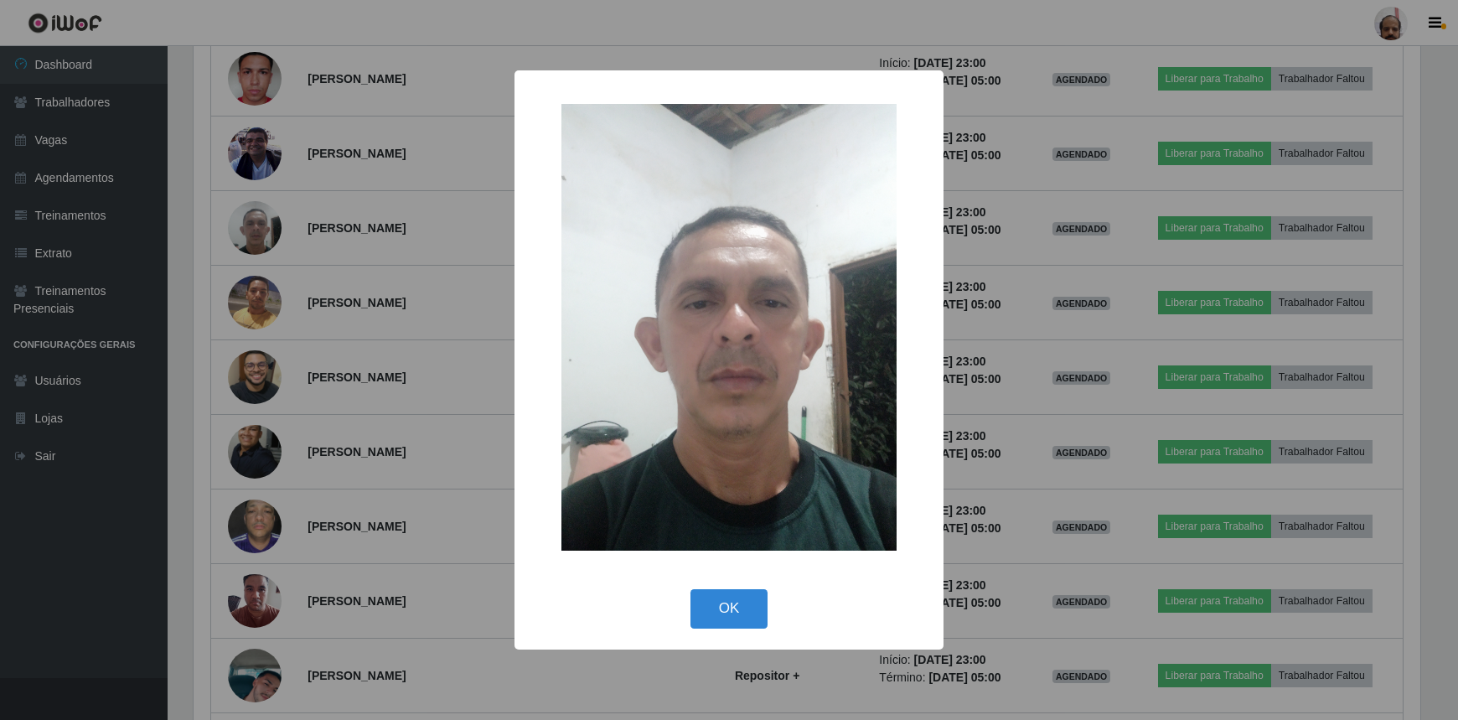
scroll to position [348, 1231]
click at [744, 603] on button "OK" at bounding box center [731, 608] width 78 height 39
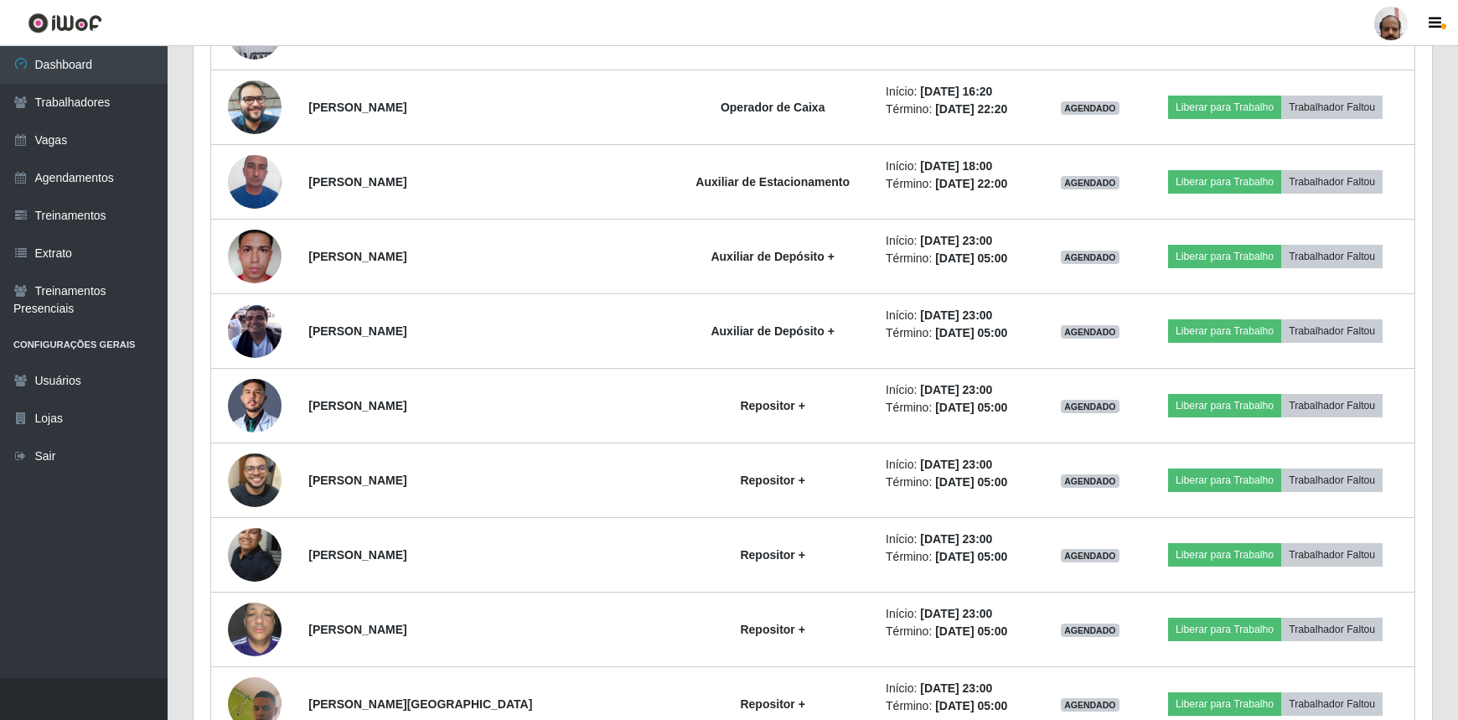
scroll to position [3885, 0]
